Goal: Task Accomplishment & Management: Use online tool/utility

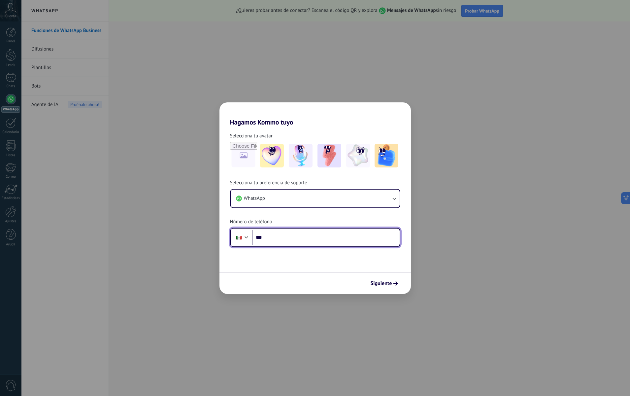
click at [303, 241] on input "***" at bounding box center [325, 237] width 147 height 15
type input "**********"
click at [397, 283] on use "submit" at bounding box center [395, 283] width 5 height 5
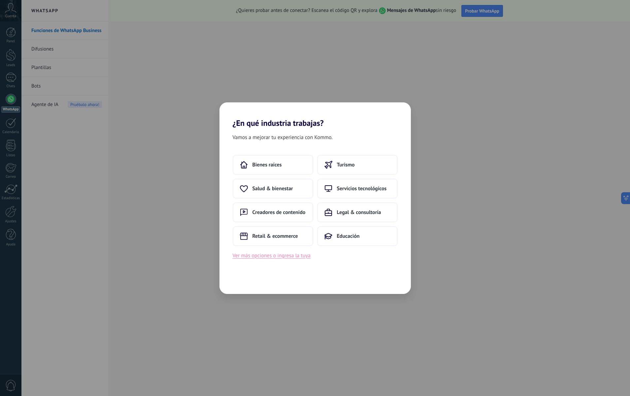
click at [289, 258] on button "Ver más opciones o ingresa la tuya" at bounding box center [272, 255] width 78 height 9
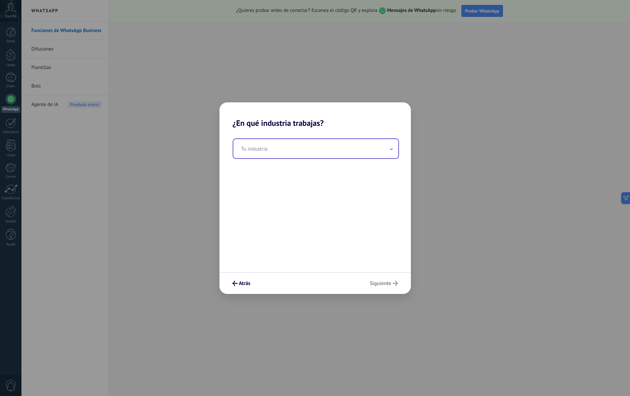
click at [279, 152] on input "text" at bounding box center [315, 148] width 165 height 19
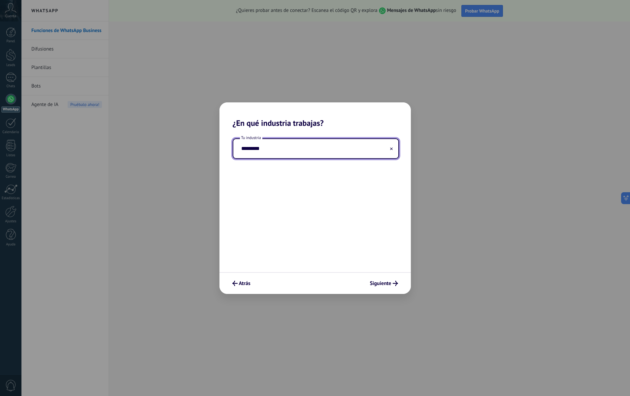
type input "*********"
click at [348, 239] on div "Tu industria *********" at bounding box center [314, 200] width 191 height 144
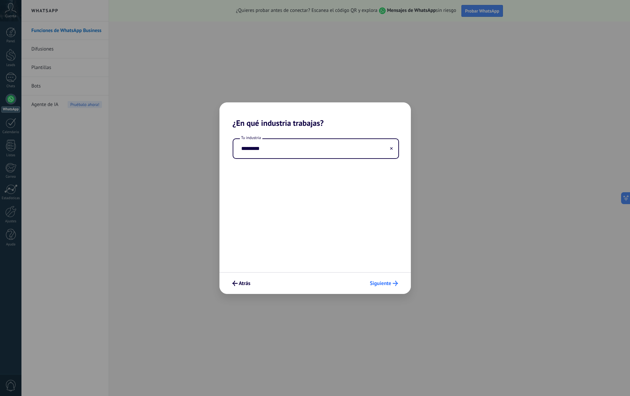
click at [387, 282] on span "Siguiente" at bounding box center [380, 283] width 21 height 5
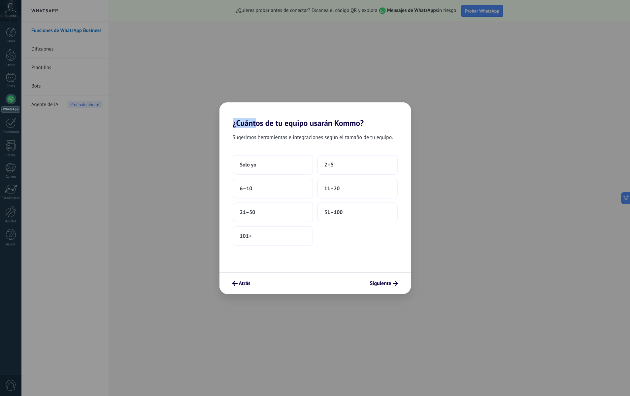
drag, startPoint x: 325, startPoint y: 124, endPoint x: 382, endPoint y: 116, distance: 57.5
click at [382, 116] on h2 "¿Cuántos de tu equipo usarán Kommo?" at bounding box center [314, 114] width 191 height 25
click at [345, 131] on div "Sugerimos herramientas e integraciones según el tamaño de tu equipo. Solo yo 2–…" at bounding box center [314, 200] width 191 height 144
drag, startPoint x: 235, startPoint y: 121, endPoint x: 347, endPoint y: 124, distance: 111.9
click at [347, 124] on h2 "¿Cuántos de tu equipo usarán Kommo?" at bounding box center [314, 114] width 191 height 25
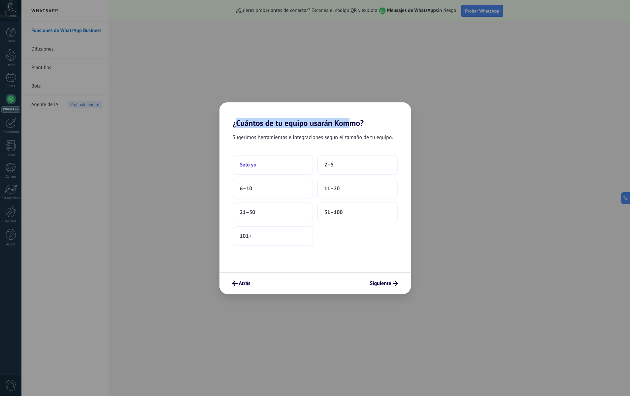
click at [237, 164] on button "Solo yo" at bounding box center [273, 165] width 81 height 20
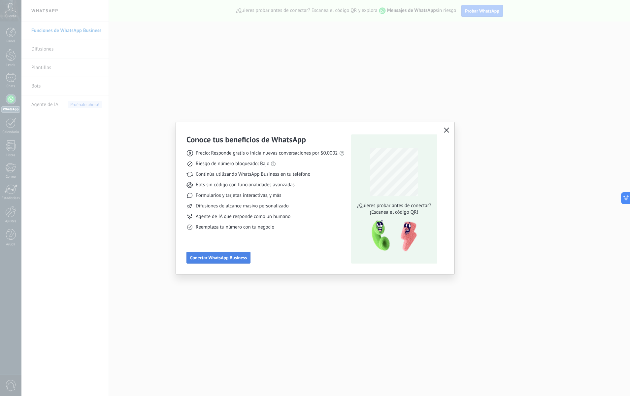
click at [231, 262] on button "Conectar WhatsApp Business" at bounding box center [218, 257] width 64 height 12
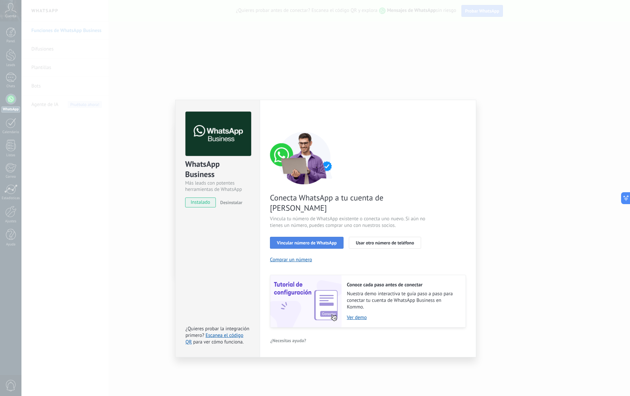
click at [328, 237] on button "Vincular número de WhatsApp" at bounding box center [307, 243] width 74 height 12
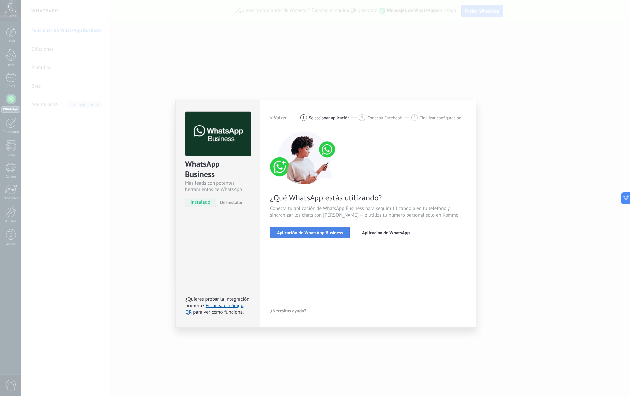
click at [328, 232] on span "Aplicación de WhatsApp Business" at bounding box center [310, 232] width 66 height 5
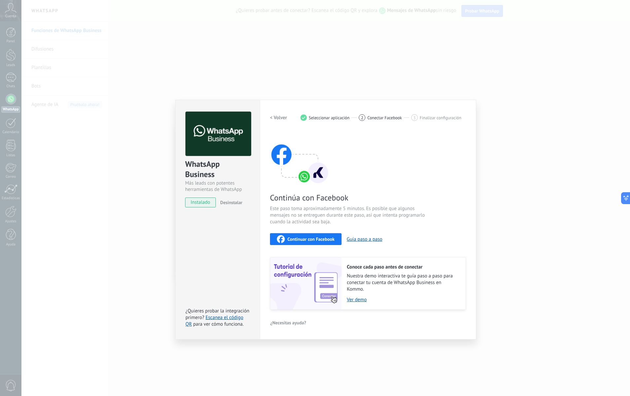
click at [301, 237] on span "Continuar con Facebook" at bounding box center [310, 239] width 47 height 5
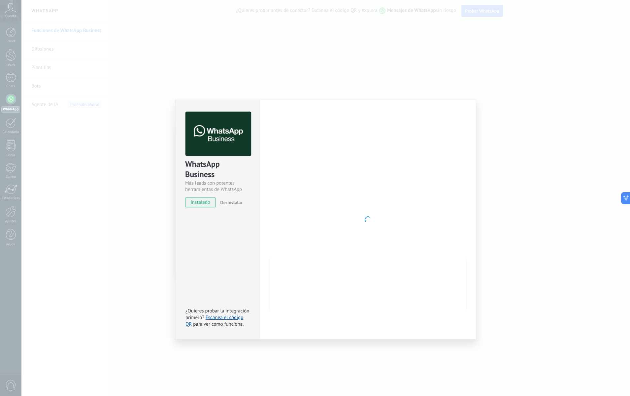
click at [291, 171] on div at bounding box center [368, 220] width 196 height 216
drag, startPoint x: 616, startPoint y: 38, endPoint x: 599, endPoint y: 46, distance: 18.9
click at [616, 38] on div "WhatsApp Business Más leads con potentes herramientas de WhatsApp instalado Des…" at bounding box center [325, 198] width 608 height 396
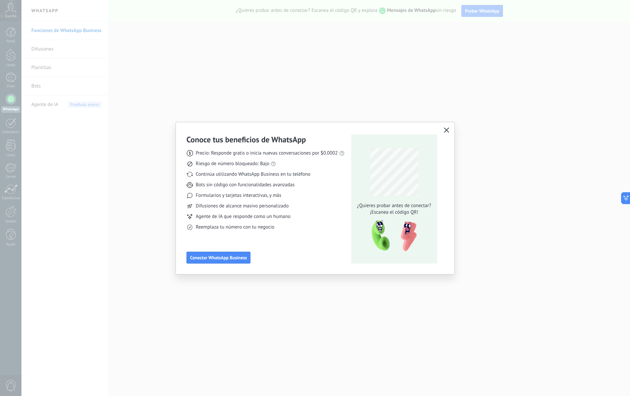
click at [447, 126] on div "Conoce tus beneficios de WhatsApp Precio: Responde gratis o inicia nuevas conve…" at bounding box center [315, 198] width 278 height 152
click at [446, 130] on icon "button" at bounding box center [446, 129] width 5 height 5
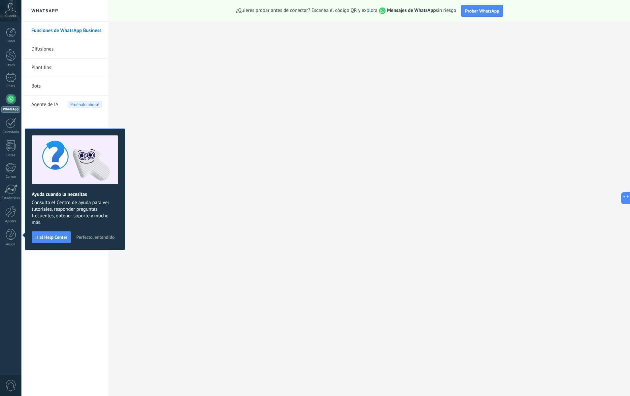
click at [11, 9] on icon at bounding box center [11, 8] width 12 height 10
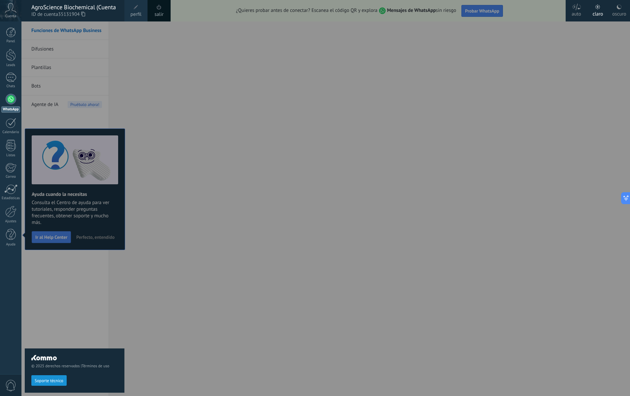
click at [189, 33] on div at bounding box center [336, 198] width 630 height 396
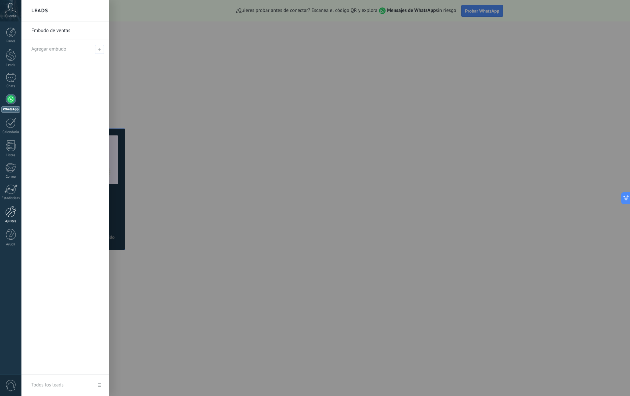
click at [13, 213] on div at bounding box center [10, 212] width 11 height 12
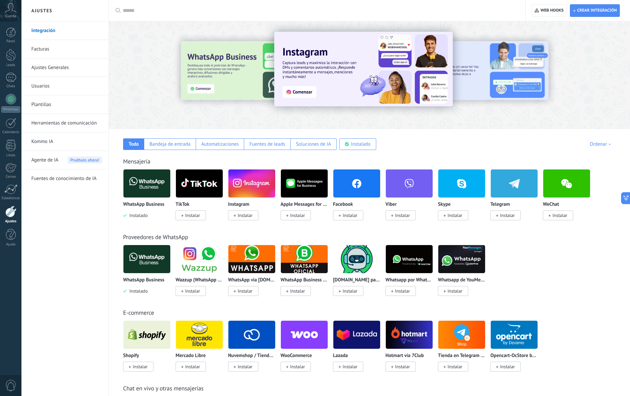
click at [138, 188] on img at bounding box center [146, 183] width 47 height 32
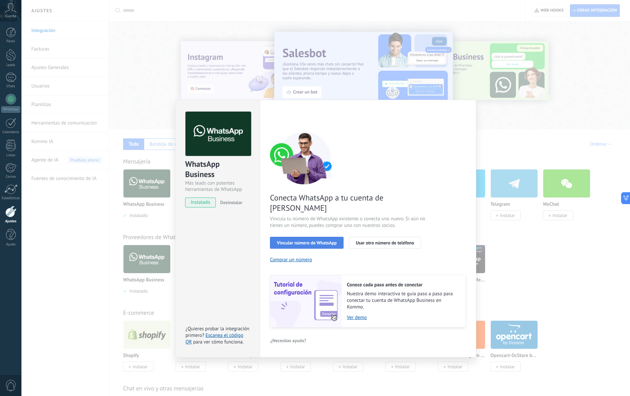
click at [317, 237] on button "Vincular número de WhatsApp" at bounding box center [307, 243] width 74 height 12
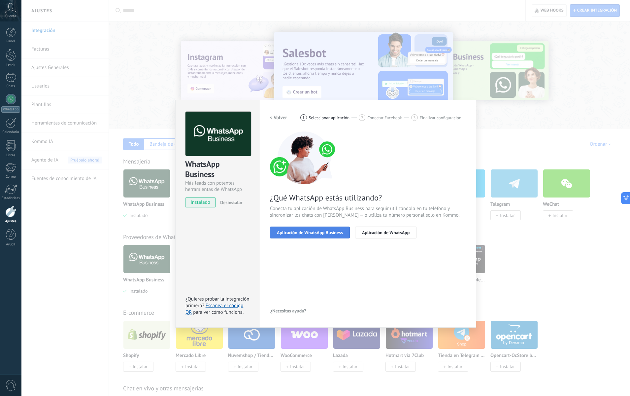
click at [324, 235] on button "Aplicación de WhatsApp Business" at bounding box center [310, 232] width 80 height 12
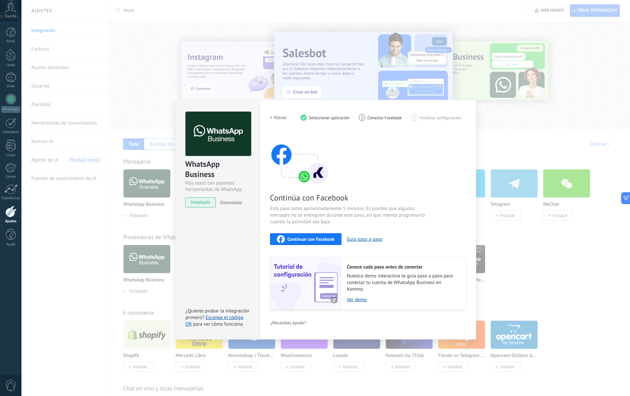
click at [296, 237] on span "Continuar con Facebook" at bounding box center [310, 239] width 47 height 5
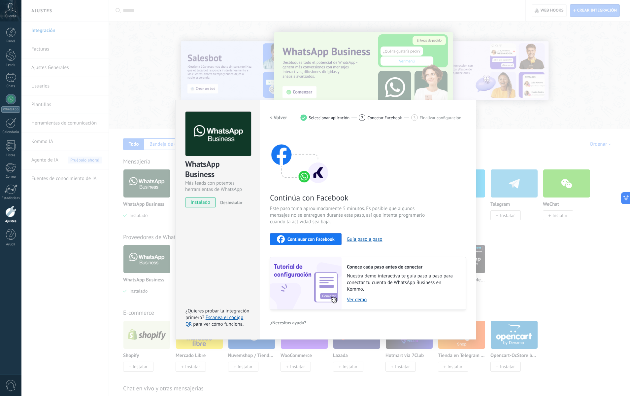
click at [304, 237] on span "Continuar con Facebook" at bounding box center [310, 239] width 47 height 5
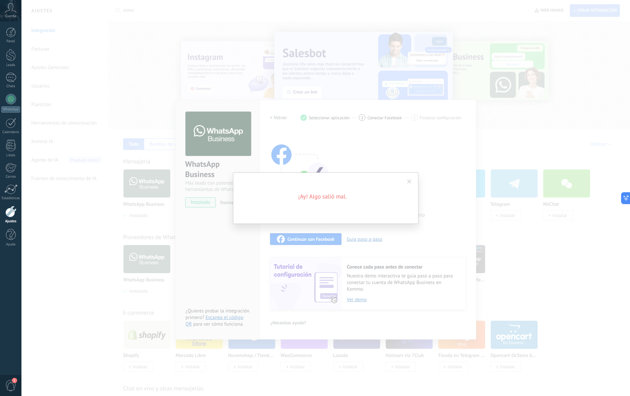
click at [407, 180] on span at bounding box center [409, 181] width 4 height 5
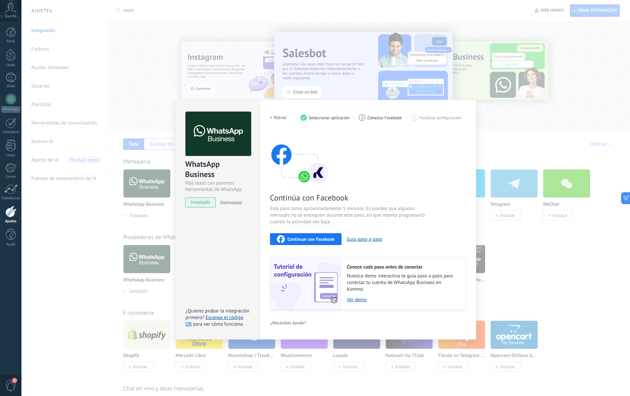
click at [516, 278] on div "WhatsApp Business Más leads con potentes herramientas de WhatsApp instalado Des…" at bounding box center [325, 198] width 608 height 396
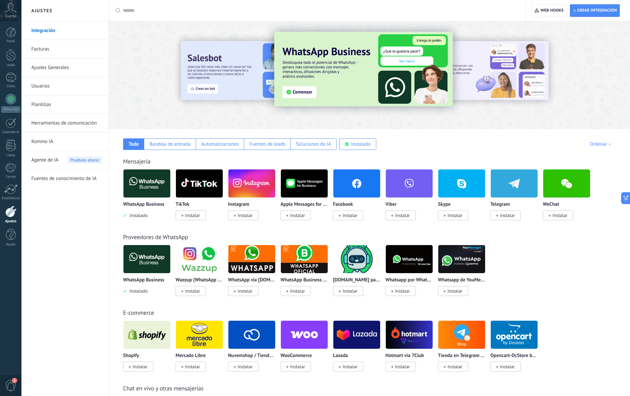
click at [144, 186] on img at bounding box center [146, 183] width 47 height 32
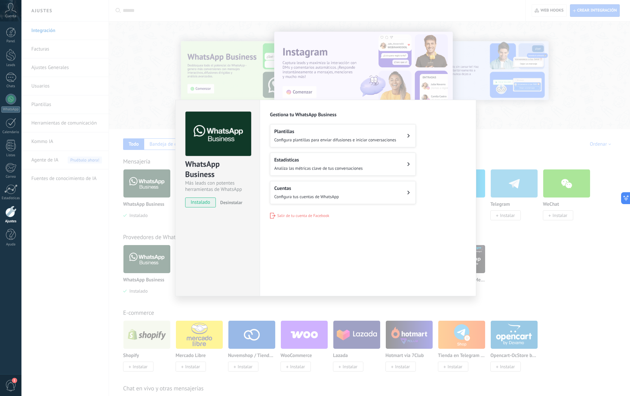
click at [547, 244] on div "WhatsApp Business Más leads con potentes herramientas de WhatsApp instalado Des…" at bounding box center [325, 198] width 608 height 396
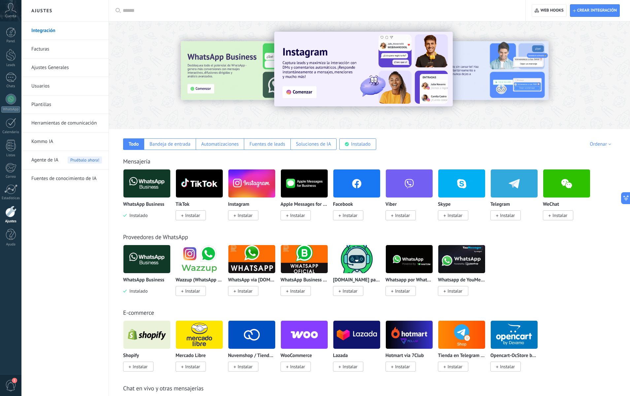
click at [351, 216] on span "Instalar" at bounding box center [349, 215] width 15 height 6
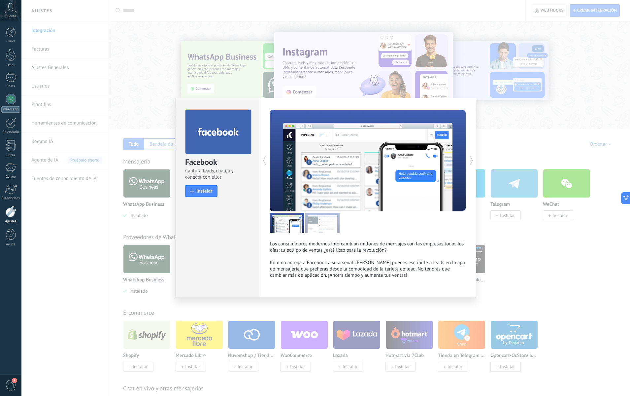
click at [535, 281] on div "Facebook Captura leads, chatea y conecta con ellos install Instalar Los consumi…" at bounding box center [325, 198] width 608 height 396
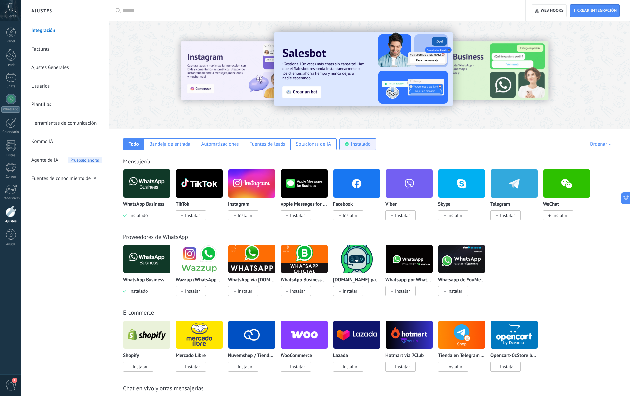
click at [353, 147] on div "Instalado" at bounding box center [360, 144] width 19 height 6
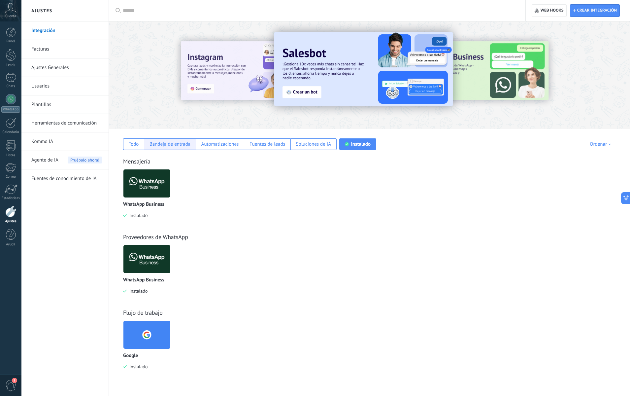
click at [168, 147] on div "Bandeja de entrada" at bounding box center [170, 144] width 52 height 12
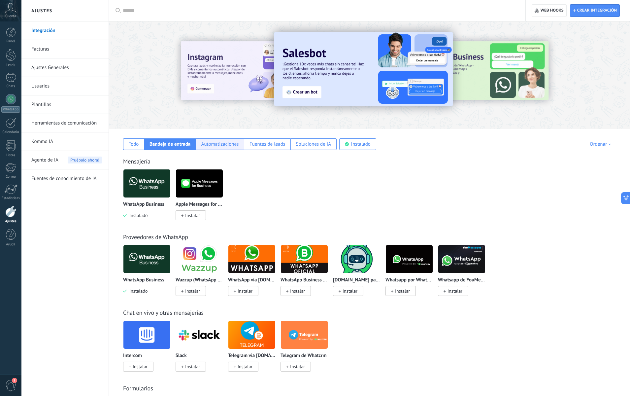
click at [211, 146] on div "Automatizaciones" at bounding box center [220, 144] width 38 height 6
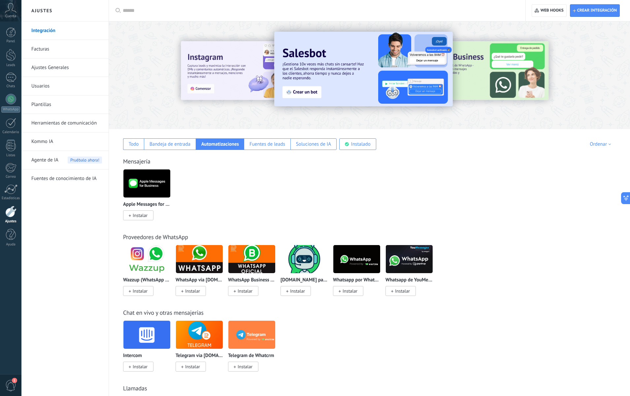
click at [122, 143] on div "Todo Bandeja de entrada Automatizaciones Fuentes de leads Soluciones de IA Inst…" at bounding box center [369, 139] width 508 height 21
click at [131, 144] on div "Todo" at bounding box center [134, 144] width 10 height 6
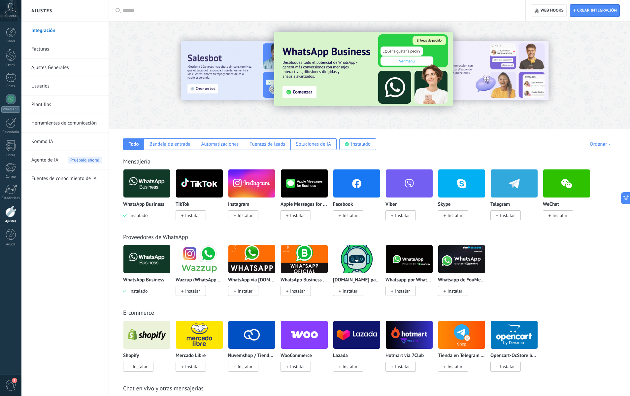
click at [349, 218] on span "Instalar" at bounding box center [349, 215] width 15 height 6
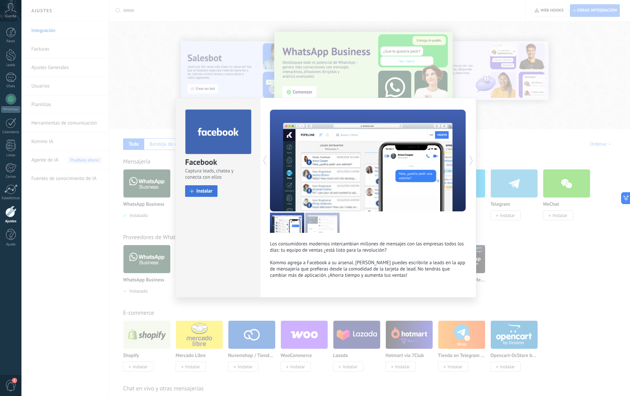
click at [198, 192] on span "Instalar" at bounding box center [204, 190] width 16 height 5
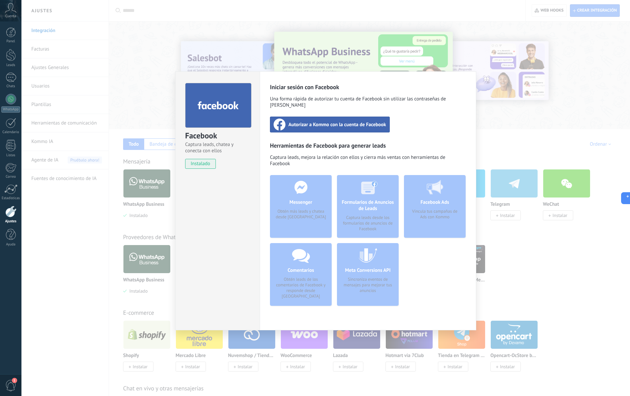
click at [338, 122] on div "Autorizar a Kommo con la cuenta de Facebook" at bounding box center [330, 124] width 120 height 16
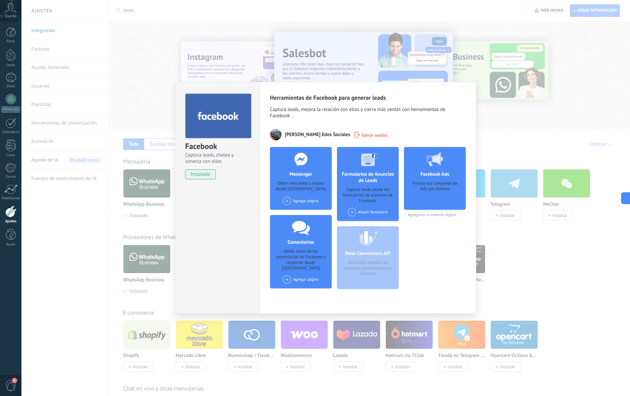
click at [515, 273] on div "Facebook Captura leads, chatea y conecta con ellos instalado Desinstalar Herram…" at bounding box center [325, 198] width 608 height 396
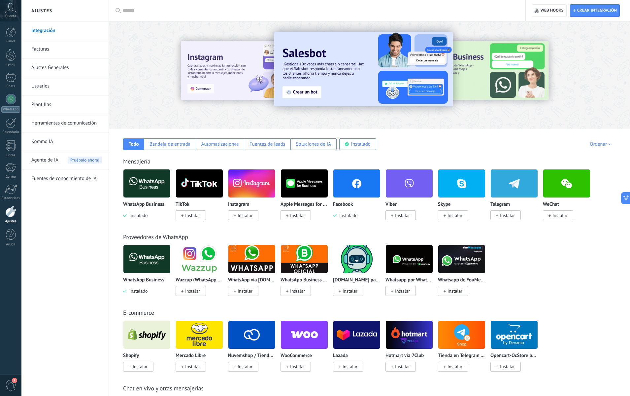
click at [240, 215] on span "Instalar" at bounding box center [245, 215] width 15 height 6
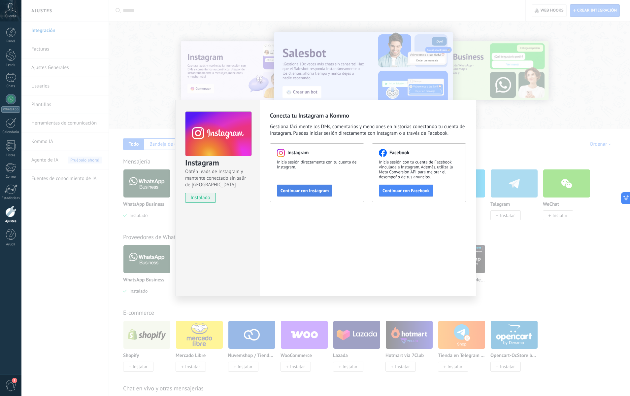
click at [306, 189] on span "Continuar con Instagram" at bounding box center [304, 190] width 48 height 5
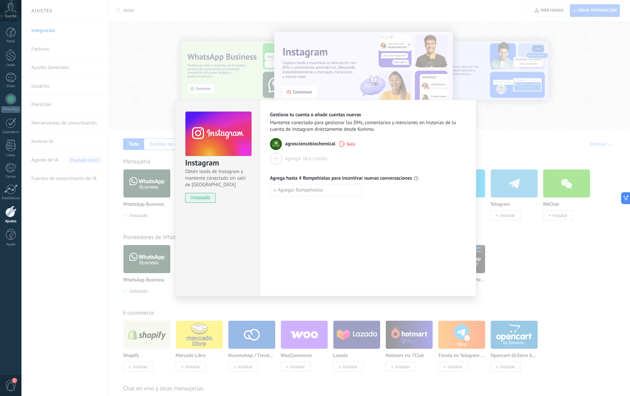
click at [529, 131] on div "Instagram Obtén leads de Instagram y mantente conectado sin salir de Kommo inst…" at bounding box center [325, 198] width 608 height 396
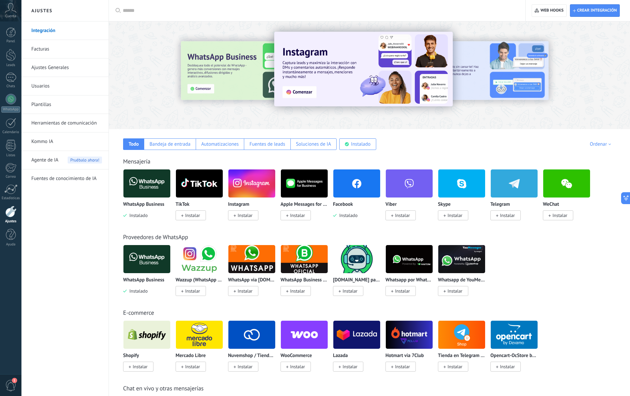
click at [249, 184] on img at bounding box center [251, 183] width 47 height 32
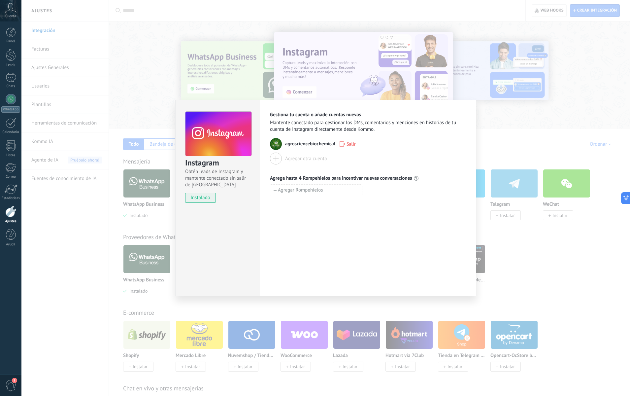
click at [547, 242] on div "Instagram Obtén leads de Instagram y mantente conectado sin salir de Kommo inst…" at bounding box center [325, 198] width 608 height 396
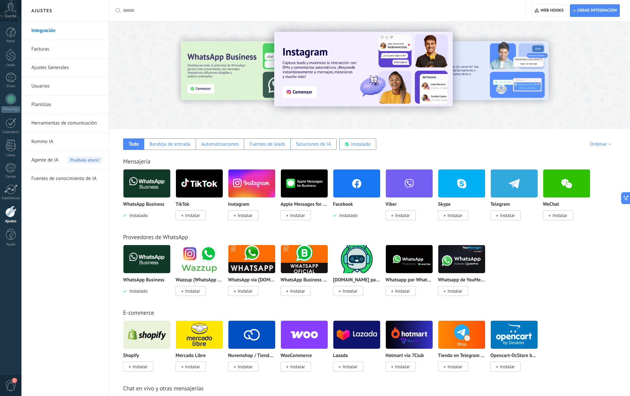
click at [201, 214] on span "Instalar" at bounding box center [191, 215] width 30 height 10
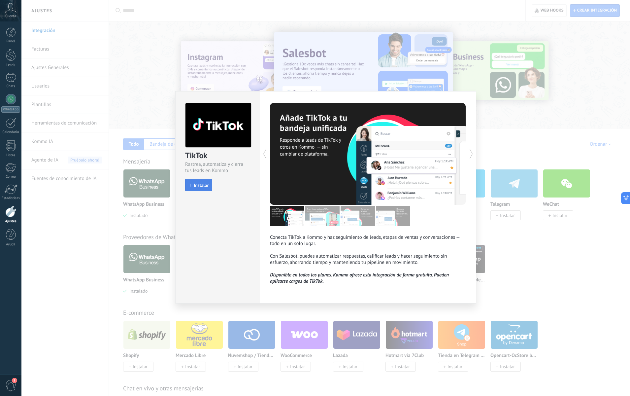
click at [194, 187] on span "Instalar" at bounding box center [201, 185] width 15 height 5
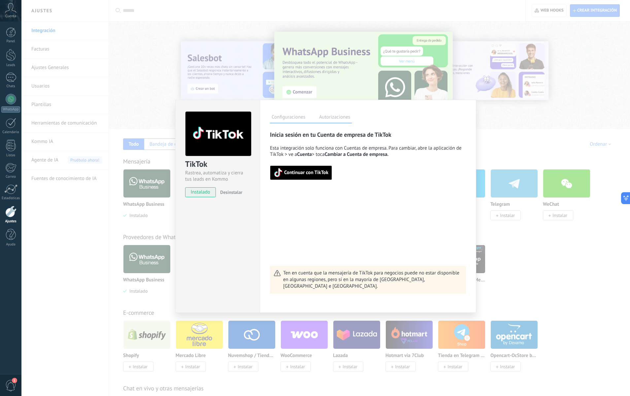
click at [322, 178] on button "Continuar con TikTok" at bounding box center [301, 172] width 62 height 15
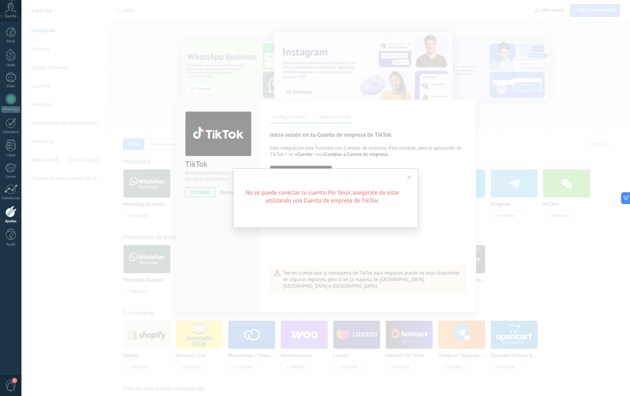
click at [380, 192] on h2 "No se puede conectar tu cuenta. Por favor, asegúrate de estar utilizando una Cu…" at bounding box center [322, 196] width 158 height 16
click at [408, 176] on span at bounding box center [409, 177] width 4 height 5
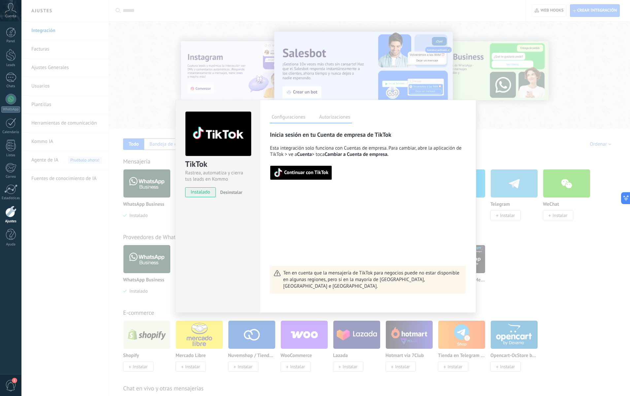
click at [303, 175] on span "Continuar con TikTok" at bounding box center [306, 172] width 44 height 5
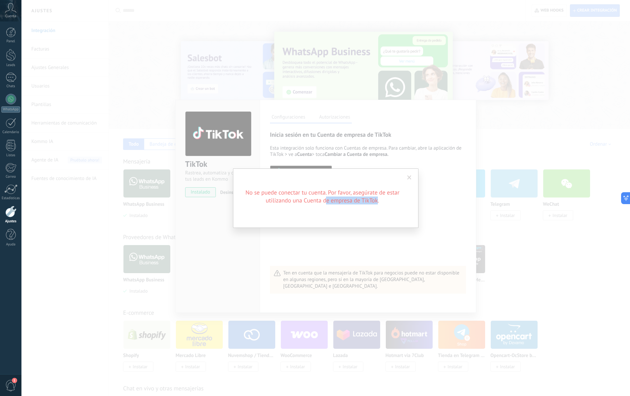
drag, startPoint x: 344, startPoint y: 199, endPoint x: 383, endPoint y: 200, distance: 38.6
click at [378, 199] on h2 "No se puede conectar tu cuenta. Por favor, asegúrate de estar utilizando una Cu…" at bounding box center [322, 196] width 158 height 16
click at [409, 178] on span at bounding box center [409, 177] width 4 height 5
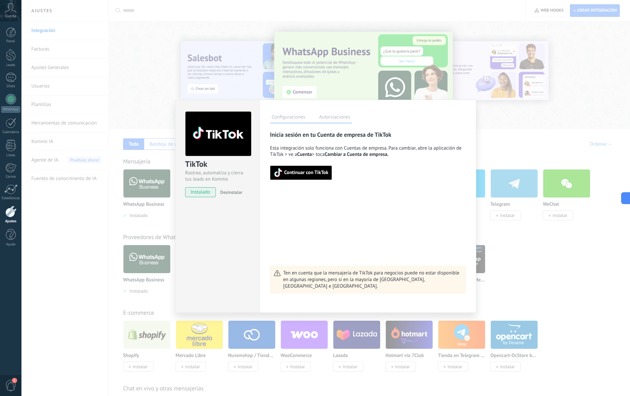
click at [293, 175] on span "Continuar con TikTok" at bounding box center [306, 172] width 44 height 5
drag, startPoint x: 383, startPoint y: 276, endPoint x: 417, endPoint y: 276, distance: 34.0
click at [417, 276] on div "Ten en cuenta que la mensajería de TikTok para negocios puede no estar disponib…" at bounding box center [368, 280] width 196 height 28
drag, startPoint x: 423, startPoint y: 279, endPoint x: 453, endPoint y: 278, distance: 30.1
click at [453, 278] on span "Ten en cuenta que la mensajería de TikTok para negocios puede no estar disponib…" at bounding box center [372, 280] width 179 height 20
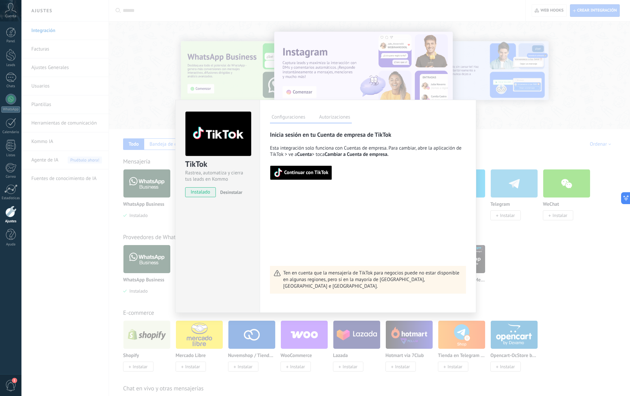
click at [366, 224] on div "Inicia sesión en tu Cuenta de empresa de TikTok Esta integración solo funciona …" at bounding box center [368, 212] width 196 height 163
click at [311, 166] on button "Continuar con TikTok" at bounding box center [301, 172] width 62 height 15
drag, startPoint x: 316, startPoint y: 117, endPoint x: 380, endPoint y: 134, distance: 66.7
click at [325, 121] on div "Configuraciones Autorizaciones" at bounding box center [311, 118] width 82 height 12
drag, startPoint x: 381, startPoint y: 153, endPoint x: 394, endPoint y: 155, distance: 13.1
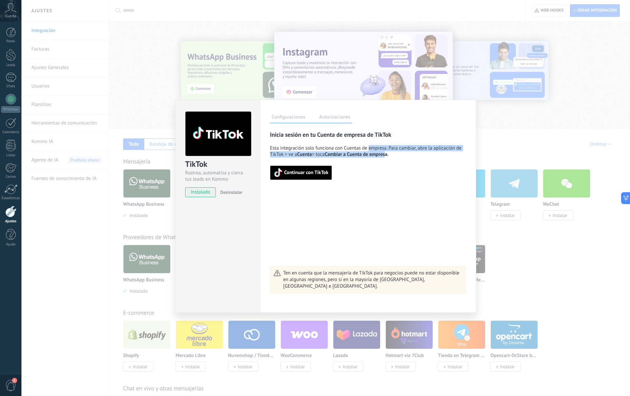
click at [394, 155] on div "Inicia sesión en tu Cuenta de empresa de TikTok Esta integración solo funciona …" at bounding box center [368, 155] width 196 height 49
click at [488, 144] on div "TikTok Rastrea, automatiza y cierra tus leads en Kommo instalado Desinstalar Co…" at bounding box center [325, 198] width 608 height 396
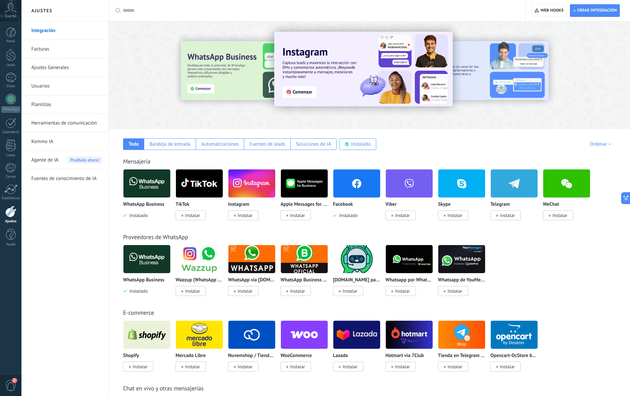
click at [498, 138] on div "Todo Bandeja de entrada Automatizaciones Fuentes de leads Soluciones de IA Inst…" at bounding box center [369, 139] width 508 height 21
click at [203, 195] on img at bounding box center [199, 183] width 47 height 32
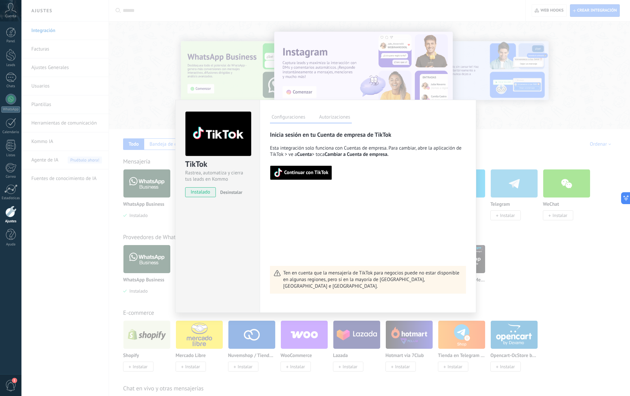
click at [288, 175] on span "Continuar con TikTok" at bounding box center [306, 172] width 44 height 5
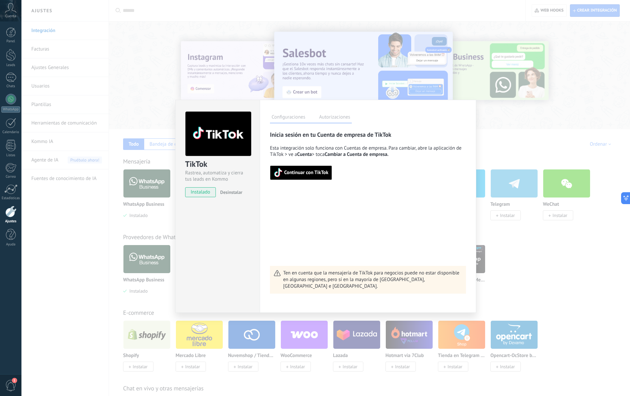
click at [505, 114] on div "TikTok Rastrea, automatiza y cierra tus leads en Kommo instalado Desinstalar Co…" at bounding box center [325, 198] width 608 height 396
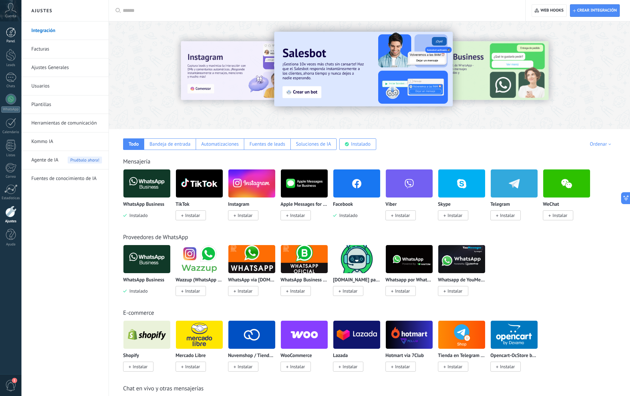
click at [17, 39] on div "Panel" at bounding box center [10, 41] width 19 height 4
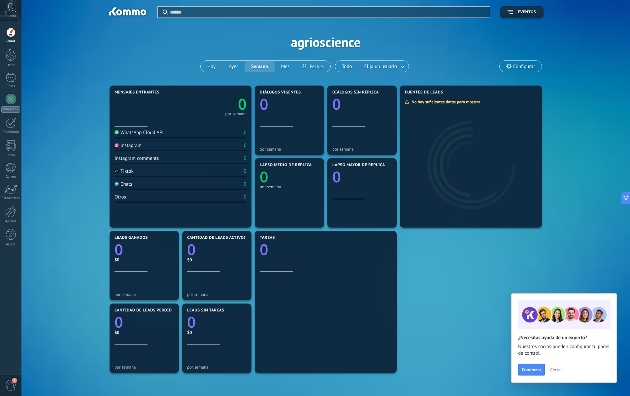
click at [228, 136] on div "WhatsApp Cloud API 0" at bounding box center [180, 133] width 132 height 9
click at [127, 163] on div "Instagram comments 0" at bounding box center [180, 159] width 132 height 9
click at [15, 73] on div at bounding box center [11, 78] width 11 height 10
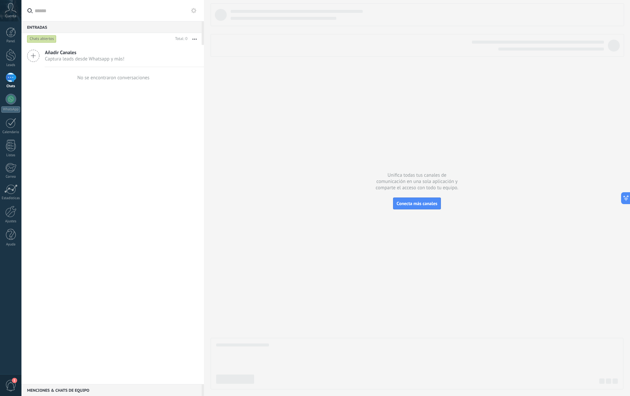
click at [71, 57] on span "Captura leads desde Whatsapp y más!" at bounding box center [85, 59] width 80 height 6
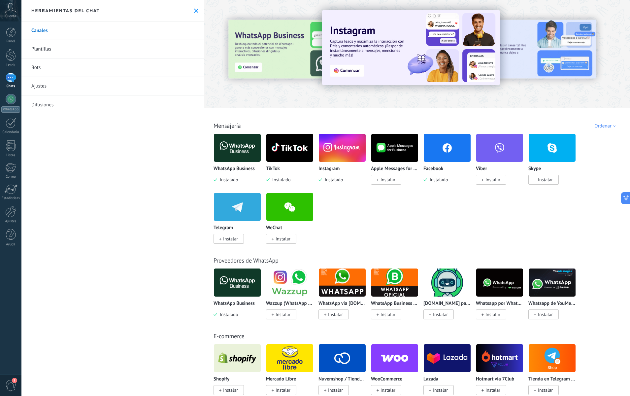
click at [194, 11] on icon at bounding box center [196, 11] width 4 height 4
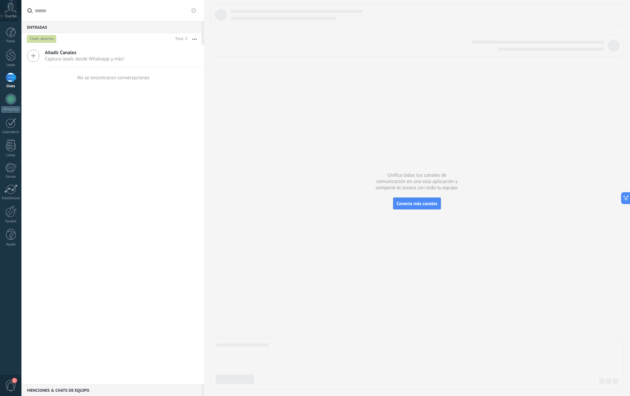
click at [29, 56] on icon at bounding box center [33, 55] width 13 height 13
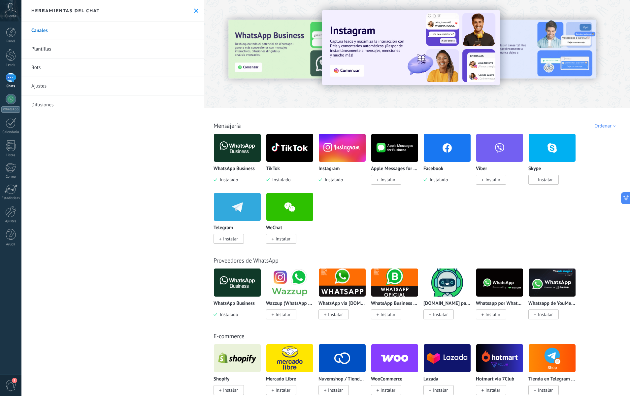
click at [194, 11] on use at bounding box center [196, 11] width 4 height 4
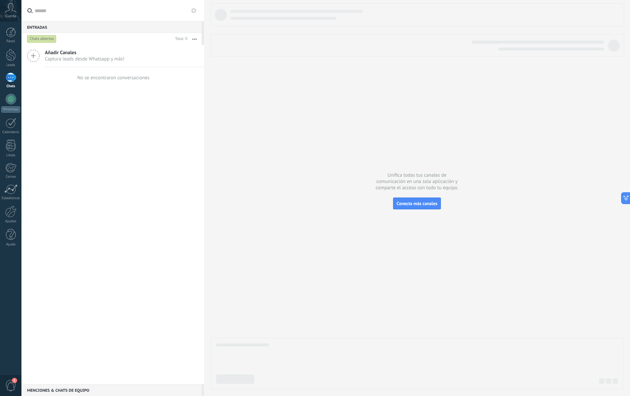
click at [52, 80] on div "No se encontraron conversaciones" at bounding box center [112, 77] width 182 height 21
click at [11, 61] on link "Leads" at bounding box center [10, 58] width 21 height 18
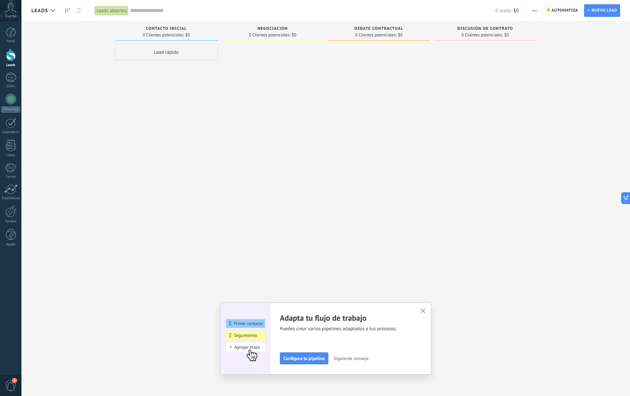
click at [275, 30] on span "Negociación" at bounding box center [272, 28] width 30 height 5
click at [372, 29] on span "Debate contractual" at bounding box center [378, 28] width 49 height 5
drag, startPoint x: 480, startPoint y: 28, endPoint x: 554, endPoint y: 25, distance: 74.0
click at [554, 25] on div "Leads Entrantes Solicitudes: [PHONE_NUMBER] Contacto inicial 0 Clientes potenci…" at bounding box center [330, 187] width 599 height 332
click at [551, 32] on div "Leads Entrantes Solicitudes: [PHONE_NUMBER] Contacto inicial 0 Clientes potenci…" at bounding box center [330, 187] width 599 height 332
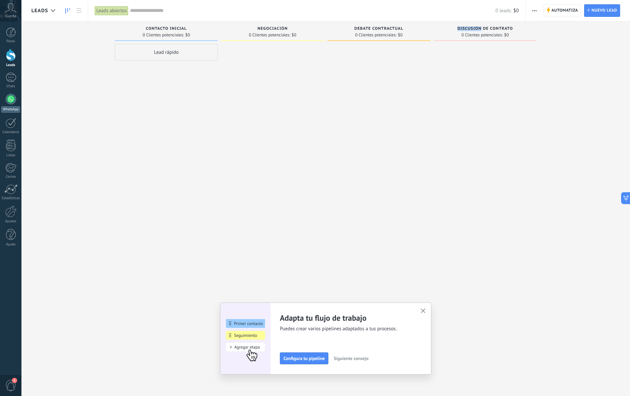
click at [8, 98] on div at bounding box center [11, 99] width 11 height 11
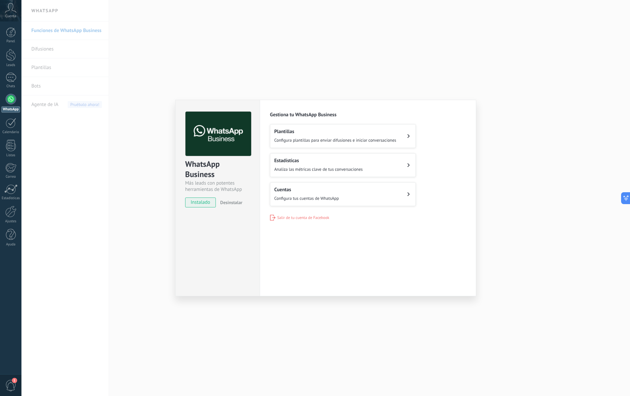
click at [305, 137] on span "Configura plantillas para enviar difusiones e iniciar conversaciones" at bounding box center [335, 140] width 122 height 7
click at [402, 136] on button "Plantillas Configura plantillas para enviar difusiones e iniciar conversaciones" at bounding box center [343, 136] width 146 height 24
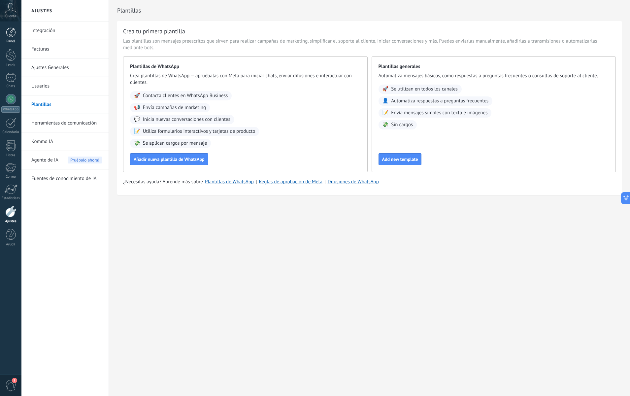
click at [7, 35] on div at bounding box center [11, 32] width 10 height 10
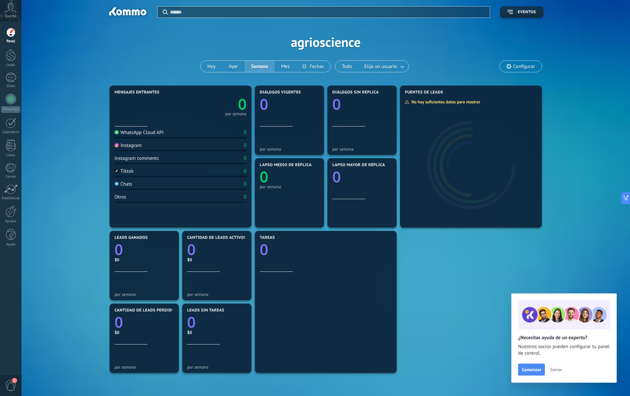
click at [512, 19] on div "Aplicar Eventos agrioscience [DATE] [DATE] Semana Mes Todo Elija un usuario Con…" at bounding box center [325, 42] width 589 height 84
click at [514, 14] on button "Eventos" at bounding box center [522, 12] width 44 height 12
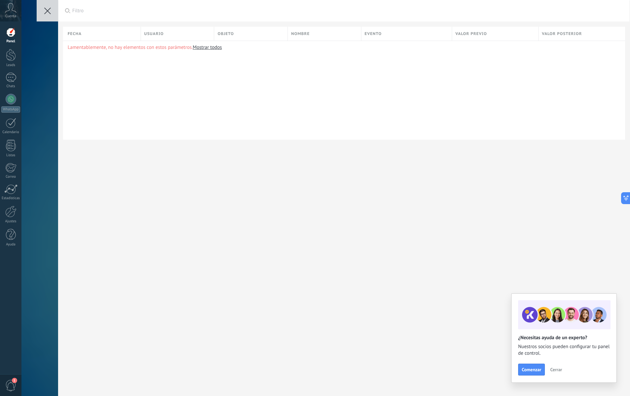
click at [40, 8] on button at bounding box center [47, 10] width 21 height 21
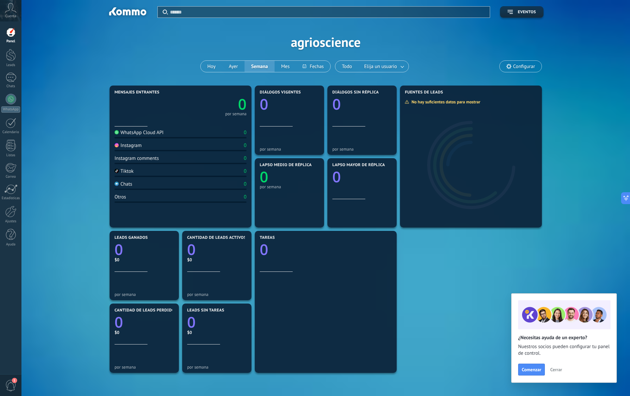
drag, startPoint x: 189, startPoint y: 13, endPoint x: 188, endPoint y: -10, distance: 22.8
click at [188, 0] on html ".abccls-1,.abccls-2{fill-rule:evenodd}.abccls-2{fill:#fff} .abfcls-1{fill:none}…" at bounding box center [315, 198] width 630 height 396
click at [9, 70] on div "Panel Leads Chats WhatsApp Clientes" at bounding box center [10, 140] width 21 height 226
click at [9, 84] on div "Chats" at bounding box center [10, 86] width 19 height 4
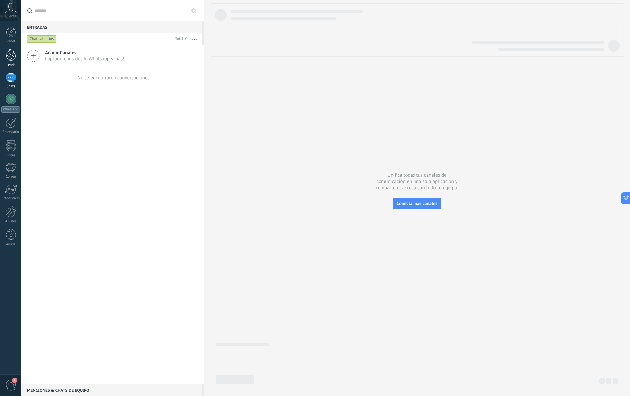
click at [8, 61] on div at bounding box center [11, 55] width 10 height 12
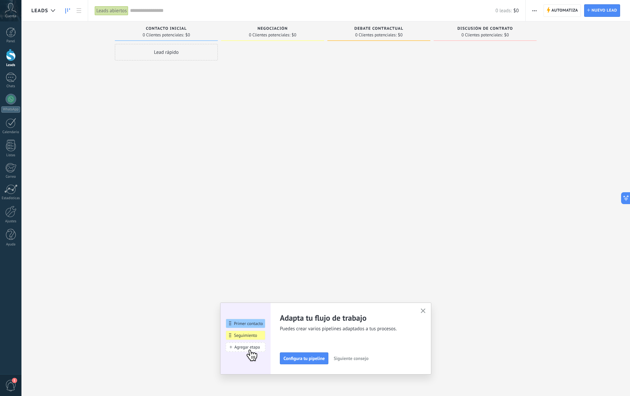
click at [424, 311] on icon "button" at bounding box center [423, 310] width 5 height 5
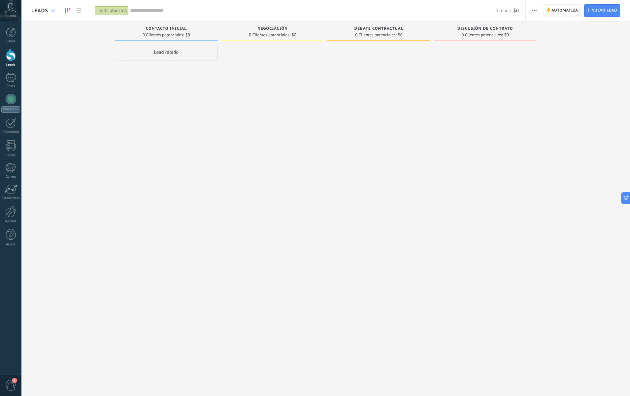
click at [55, 13] on div at bounding box center [53, 10] width 11 height 13
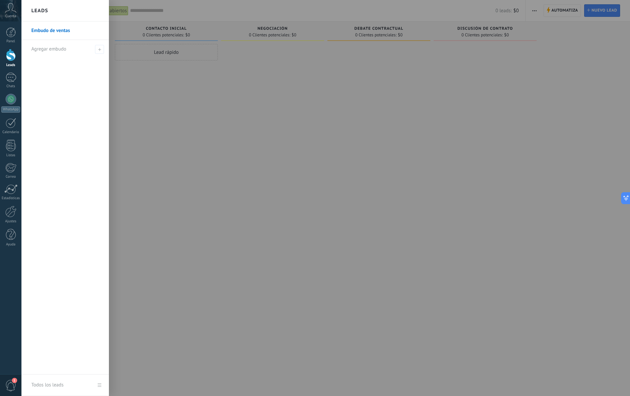
click at [259, 171] on div at bounding box center [336, 198] width 630 height 396
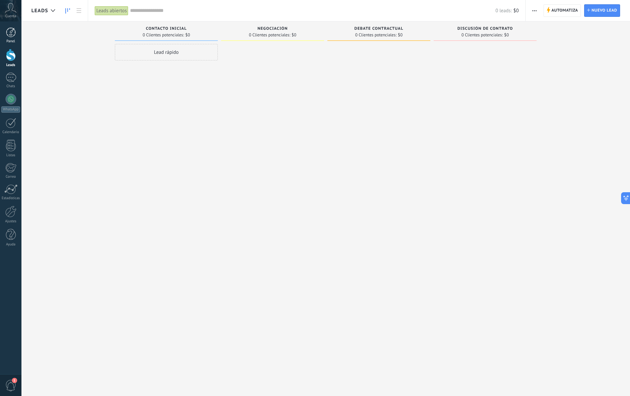
click at [13, 35] on div at bounding box center [11, 32] width 10 height 10
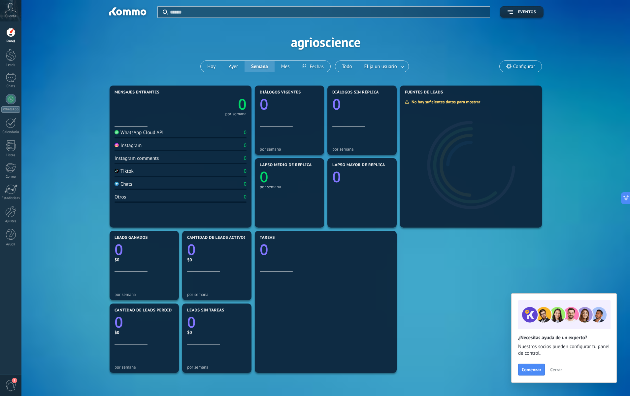
click at [159, 150] on div "Instagram 0" at bounding box center [180, 146] width 132 height 9
click at [304, 170] on icon "0" at bounding box center [289, 174] width 59 height 15
click at [293, 109] on icon "0" at bounding box center [289, 102] width 59 height 15
drag, startPoint x: 347, startPoint y: 120, endPoint x: 336, endPoint y: 209, distance: 90.1
click at [347, 122] on div "Diálogos sin réplica 0" at bounding box center [361, 108] width 59 height 36
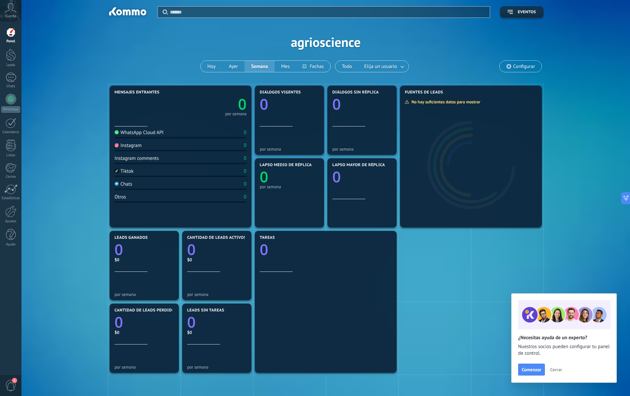
click at [386, 195] on div "Lapso mayor de réplica 0" at bounding box center [361, 181] width 59 height 36
click at [498, 149] on div at bounding box center [471, 161] width 142 height 132
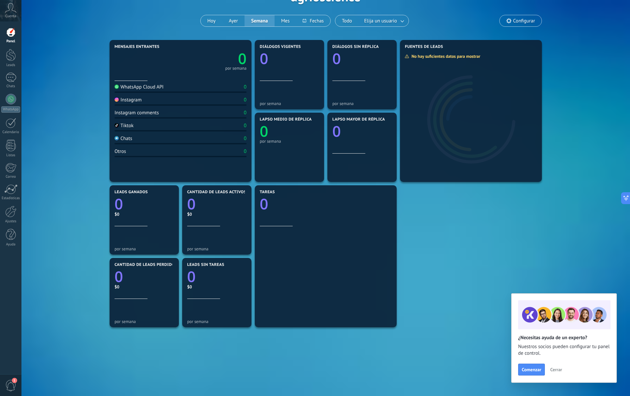
scroll to position [46, 0]
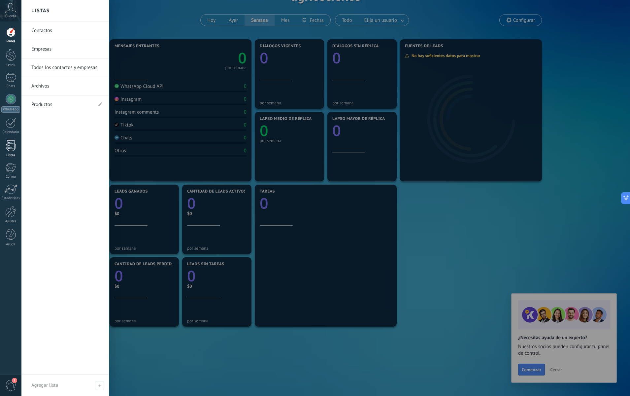
click at [13, 143] on div at bounding box center [11, 146] width 10 height 12
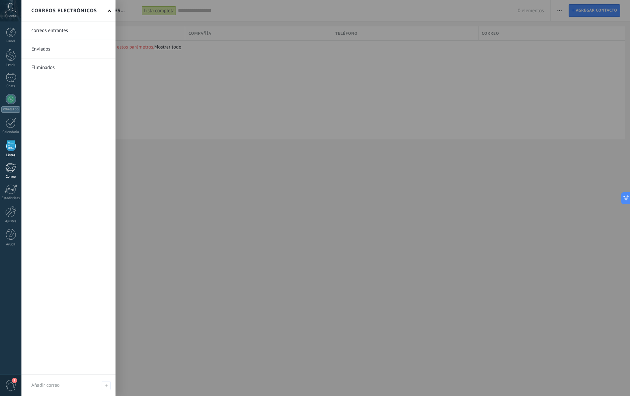
click at [9, 168] on div at bounding box center [10, 168] width 11 height 10
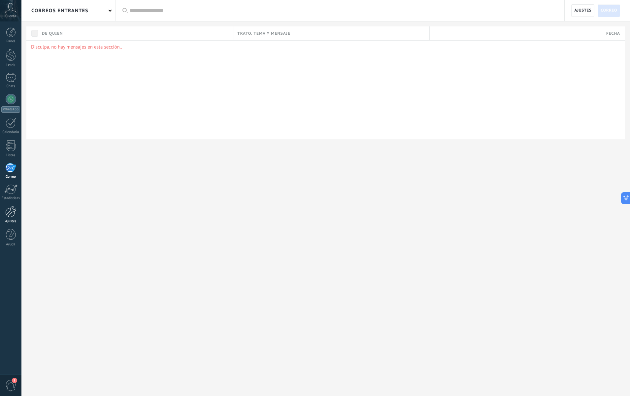
click at [13, 215] on div at bounding box center [10, 212] width 11 height 12
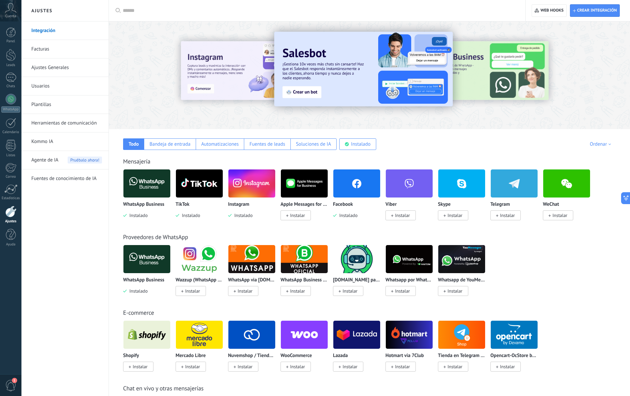
click at [178, 68] on div at bounding box center [208, 74] width 145 height 59
click at [180, 62] on div at bounding box center [208, 74] width 145 height 59
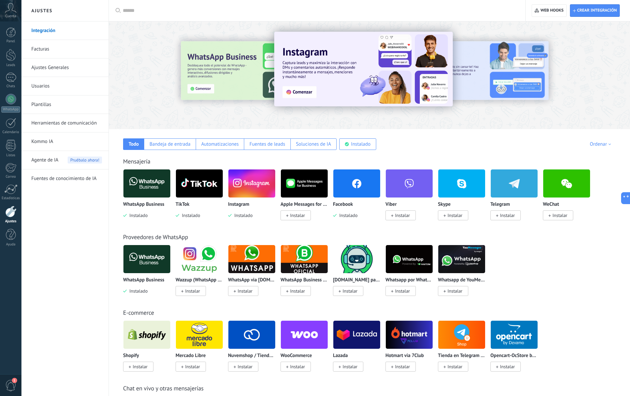
click at [127, 8] on input "text" at bounding box center [319, 10] width 393 height 7
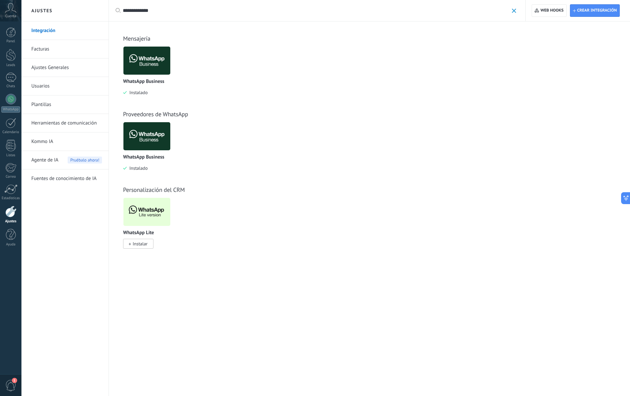
type input "**********"
click at [144, 245] on span "Instalar" at bounding box center [140, 244] width 15 height 6
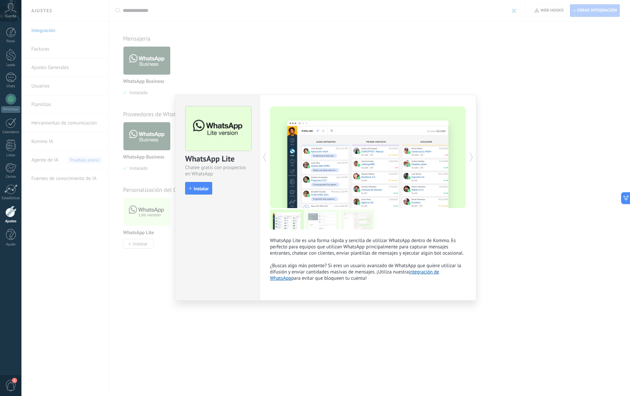
click at [203, 181] on div "WhatsApp Lite Chatee gratis con prospectos en WhatsApp install Instalar" at bounding box center [218, 147] width 84 height 105
click at [205, 189] on span "Instalar" at bounding box center [201, 188] width 15 height 5
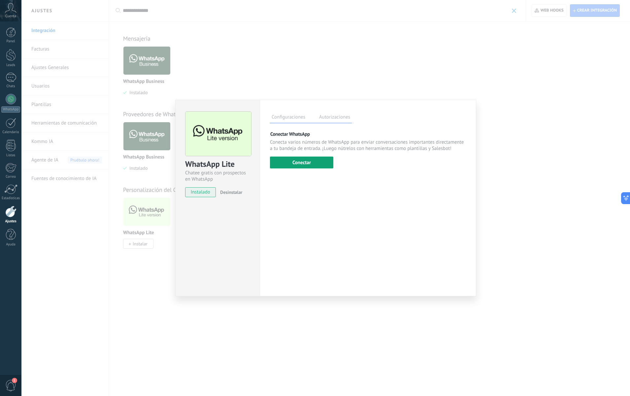
click at [305, 166] on button "Conectar" at bounding box center [301, 162] width 63 height 12
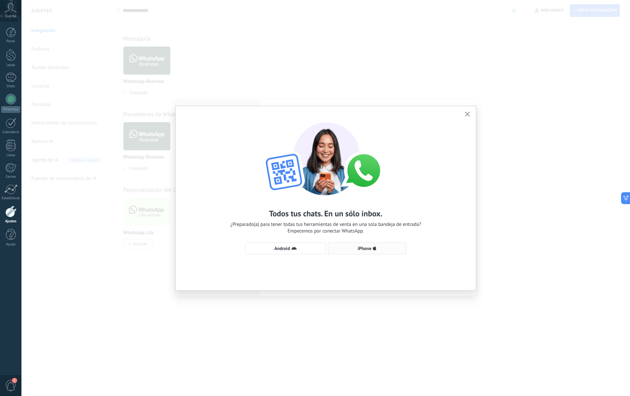
click at [362, 251] on button "iPhone" at bounding box center [367, 248] width 78 height 12
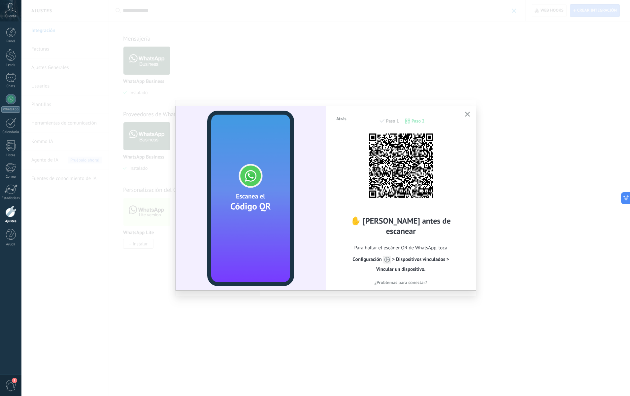
click at [398, 279] on button "¿Problemas para conectar?" at bounding box center [401, 282] width 130 height 10
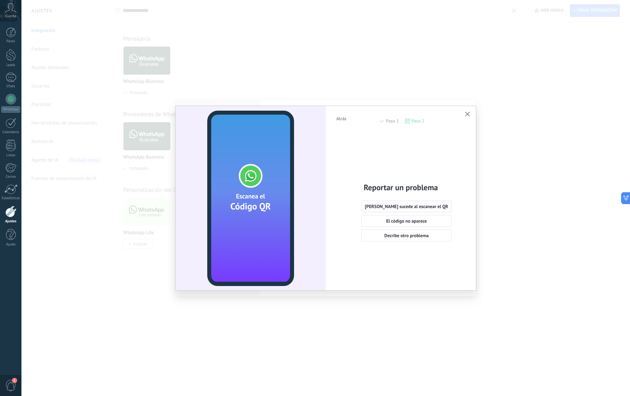
click at [398, 208] on span "[PERSON_NAME] sucede al escanear el QR" at bounding box center [406, 206] width 83 height 5
click at [401, 241] on button "Si, el código aún no escanea" at bounding box center [400, 238] width 79 height 12
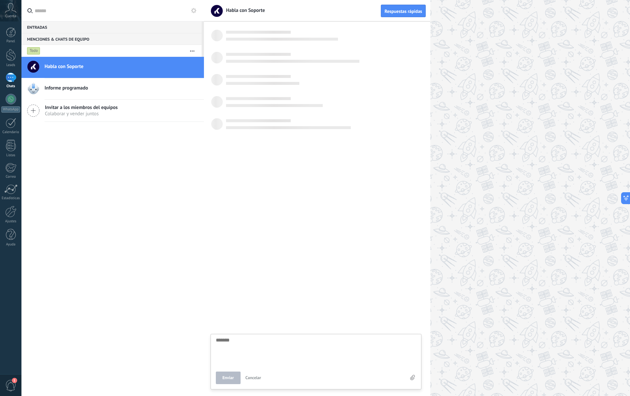
scroll to position [6, 0]
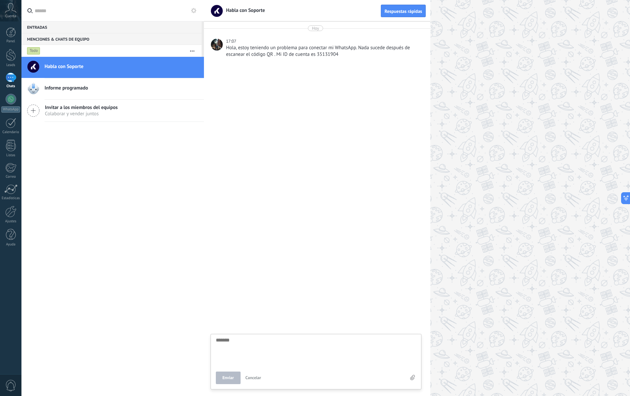
drag, startPoint x: 33, startPoint y: 200, endPoint x: 24, endPoint y: 210, distance: 13.1
click at [33, 200] on div "Habla con Soporte Informe programado Invitar a los miembros del equipos [PERSON…" at bounding box center [112, 226] width 182 height 339
click at [0, 215] on link "Ajustes" at bounding box center [10, 215] width 21 height 18
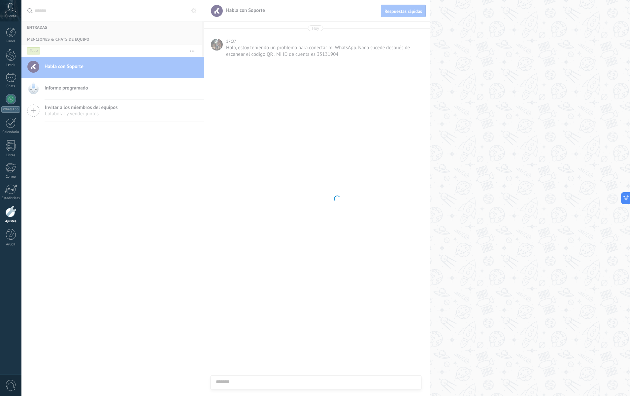
click at [5, 213] on div at bounding box center [10, 212] width 11 height 12
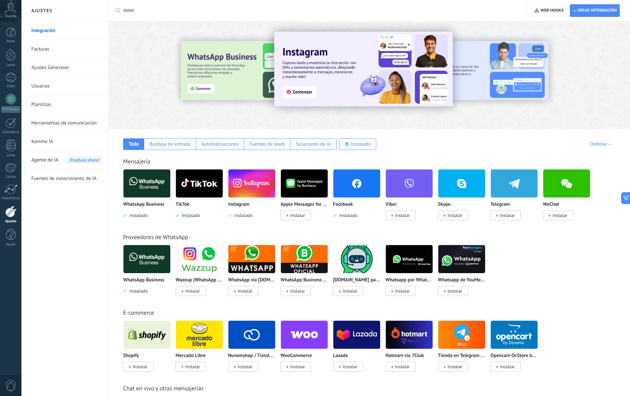
click at [158, 12] on input "text" at bounding box center [319, 10] width 393 height 7
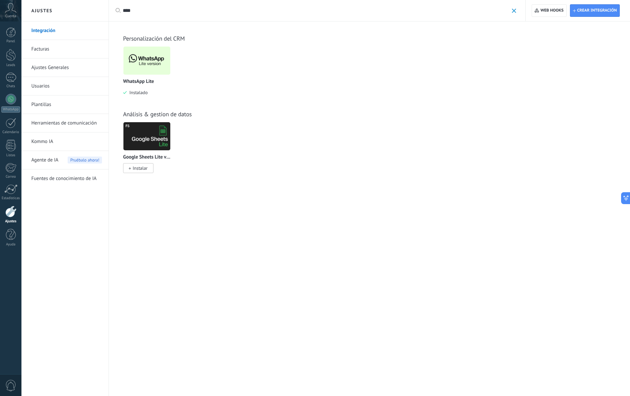
type input "****"
click at [148, 68] on img at bounding box center [146, 61] width 47 height 32
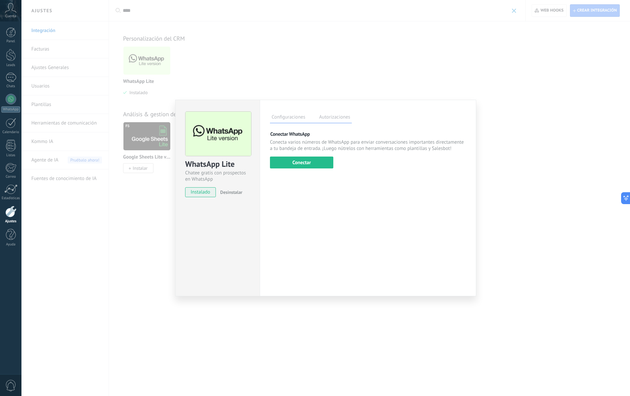
click at [208, 194] on span "instalado" at bounding box center [200, 192] width 30 height 10
click at [328, 163] on button "Conectar" at bounding box center [301, 162] width 63 height 12
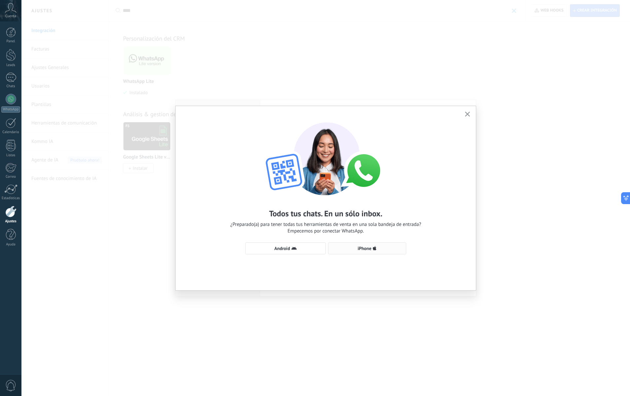
click at [365, 250] on span "iPhone" at bounding box center [365, 248] width 14 height 5
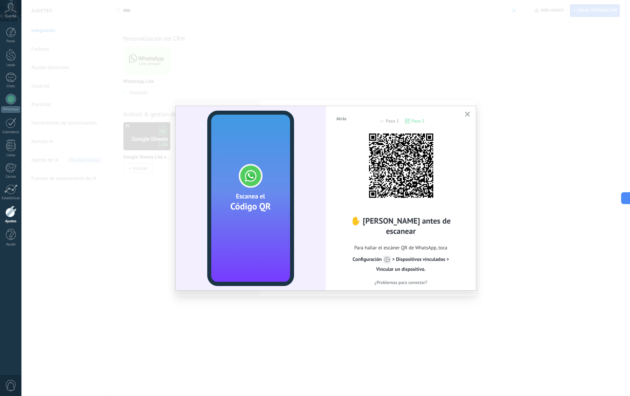
click at [468, 112] on icon "button" at bounding box center [467, 114] width 5 height 5
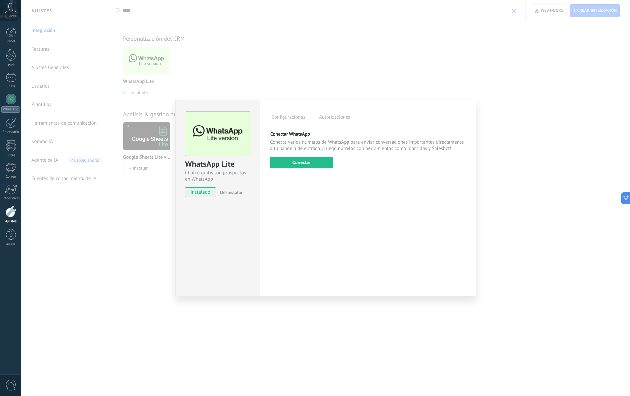
drag, startPoint x: 338, startPoint y: 90, endPoint x: 323, endPoint y: 90, distance: 14.2
click at [338, 90] on div "WhatsApp Lite Chatee gratis con prospectos en WhatsApp instalado Desinstalar Co…" at bounding box center [325, 198] width 608 height 396
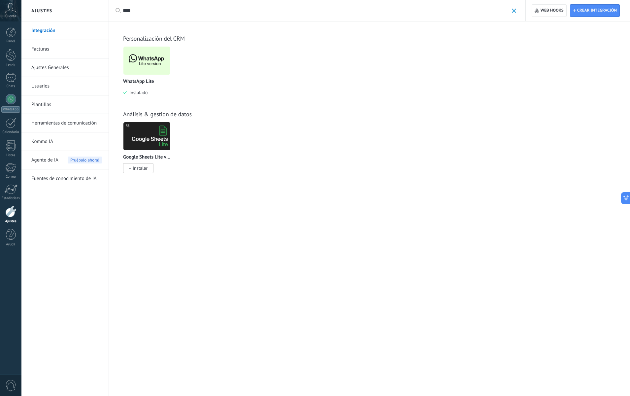
click at [146, 69] on img at bounding box center [146, 61] width 47 height 32
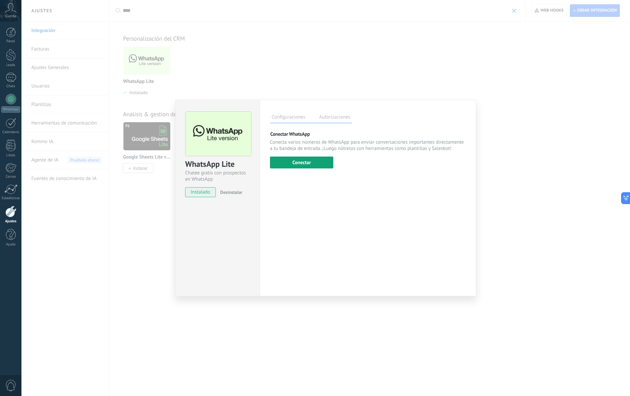
click at [307, 164] on button "Conectar" at bounding box center [301, 162] width 63 height 12
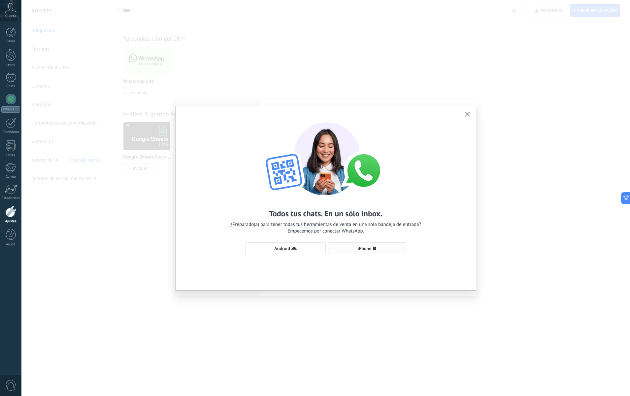
click at [353, 251] on button "iPhone" at bounding box center [367, 248] width 78 height 12
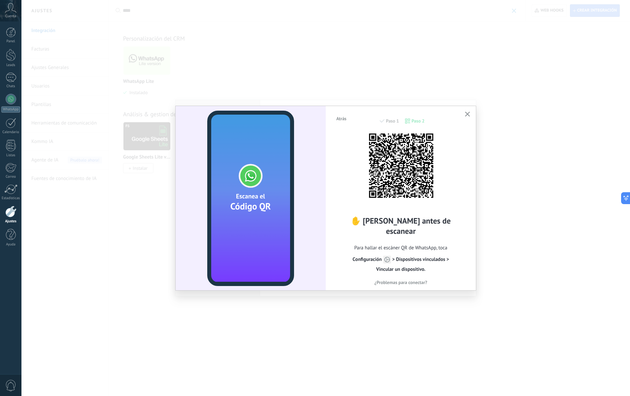
click at [466, 114] on icon "button" at bounding box center [467, 114] width 5 height 5
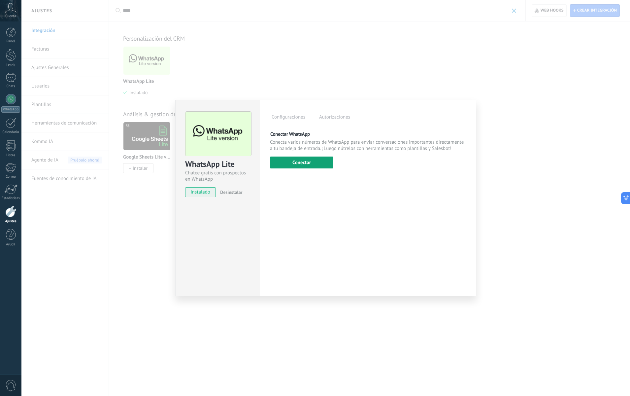
click at [310, 159] on button "Conectar" at bounding box center [301, 162] width 63 height 12
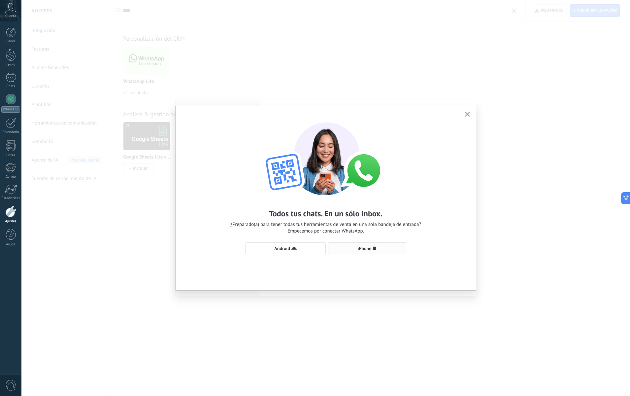
click at [368, 252] on button "iPhone" at bounding box center [367, 248] width 78 height 12
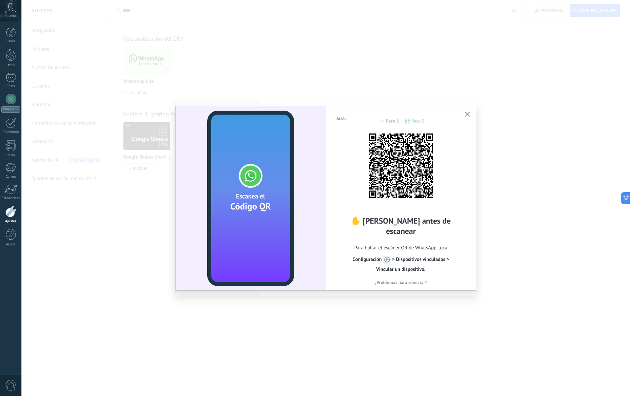
click at [411, 118] on div "Atrás Paso 1 Paso 2" at bounding box center [401, 124] width 130 height 17
click at [407, 280] on span "¿Problemas para conectar?" at bounding box center [400, 282] width 53 height 5
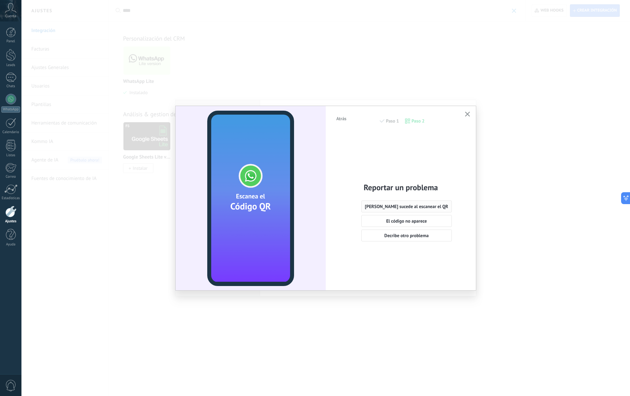
click at [415, 206] on span "[PERSON_NAME] sucede al escanear el QR" at bounding box center [406, 206] width 83 height 5
click at [409, 238] on span "Si, el código aún no escanea" at bounding box center [400, 237] width 55 height 5
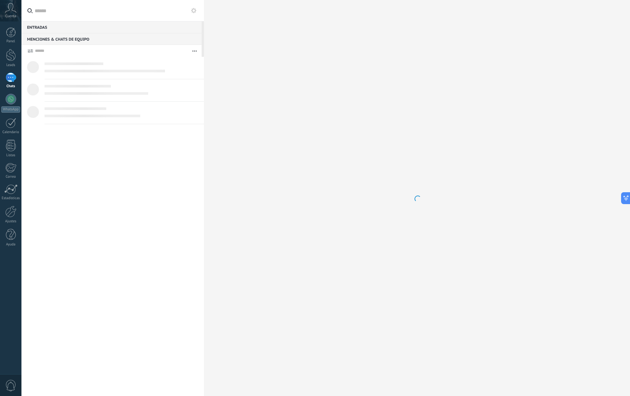
scroll to position [6, 0]
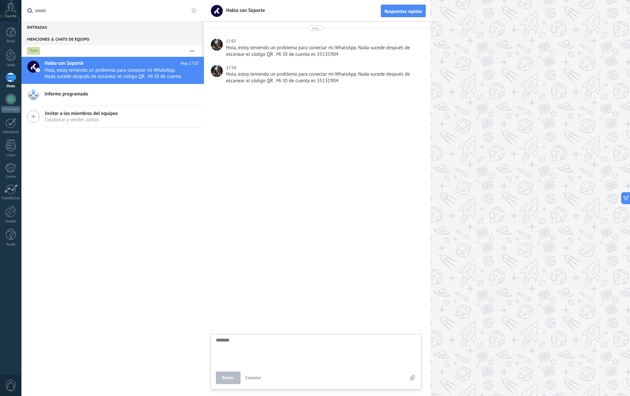
click at [316, 63] on div "[DATE] 17:07 Hola, estoy teniendo un problema para conectar mi WhatsApp. Nada s…" at bounding box center [317, 55] width 226 height 69
click at [338, 49] on div "Hola, estoy teniendo un problema para conectar mi WhatsApp. Nada sucede después…" at bounding box center [323, 51] width 194 height 13
click at [329, 85] on div "Hola, estoy teniendo un problema para conectar mi WhatsApp. Nada sucede después…" at bounding box center [323, 80] width 194 height 19
click at [321, 47] on div "Hola, estoy teniendo un problema para conectar mi WhatsApp. Nada sucede después…" at bounding box center [323, 51] width 194 height 13
click at [322, 86] on div "Hola, estoy teniendo un problema para conectar mi WhatsApp. Nada sucede después…" at bounding box center [323, 80] width 194 height 19
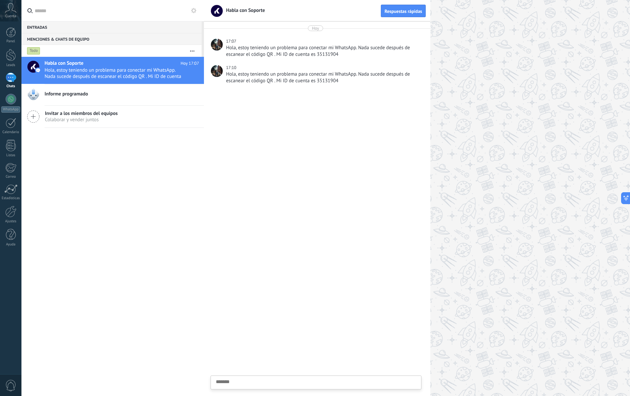
click at [218, 47] on div at bounding box center [217, 45] width 12 height 12
drag, startPoint x: 238, startPoint y: 55, endPoint x: 321, endPoint y: 59, distance: 83.2
click at [321, 59] on div "[DATE] 17:07 Hola, estoy teniendo un problema para conectar mi WhatsApp. Nada s…" at bounding box center [317, 55] width 226 height 69
drag, startPoint x: 272, startPoint y: 86, endPoint x: 340, endPoint y: 83, distance: 68.7
click at [338, 83] on div "Hola, estoy teniendo un problema para conectar mi WhatsApp. Nada sucede después…" at bounding box center [323, 77] width 194 height 13
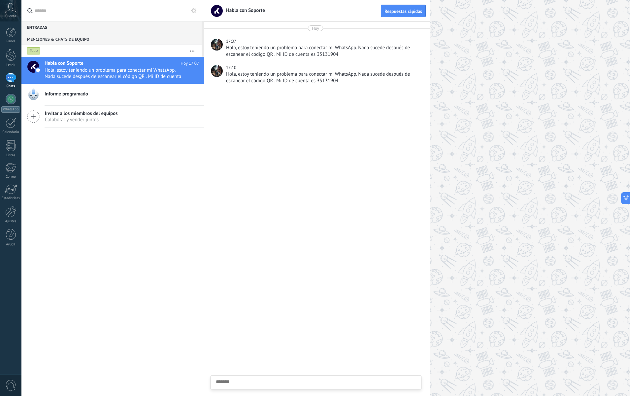
drag, startPoint x: 357, startPoint y: 92, endPoint x: 364, endPoint y: 94, distance: 6.7
click at [357, 92] on div at bounding box center [317, 242] width 226 height 305
click at [235, 384] on textarea at bounding box center [316, 392] width 200 height 27
type textarea "*"
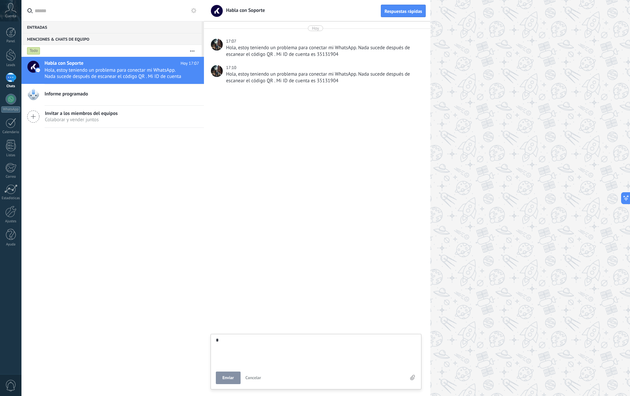
type textarea "**"
type textarea "***"
type textarea "****"
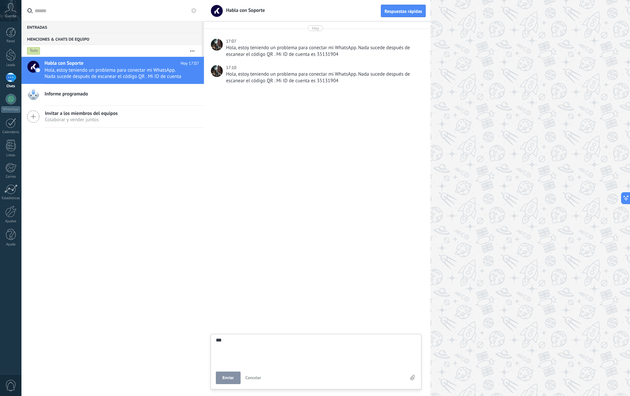
type textarea "****"
click at [230, 379] on span "Enviar" at bounding box center [228, 377] width 12 height 5
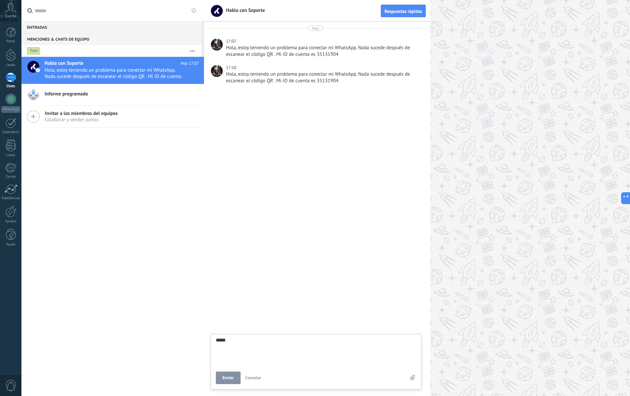
type textarea "*******"
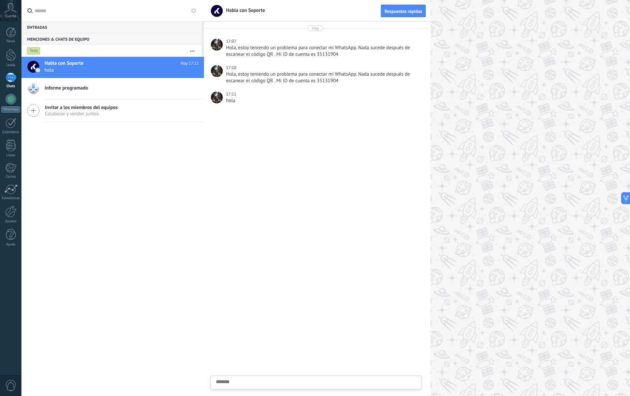
click at [217, 50] on div at bounding box center [217, 45] width 12 height 12
drag, startPoint x: 282, startPoint y: 149, endPoint x: 271, endPoint y: 149, distance: 10.9
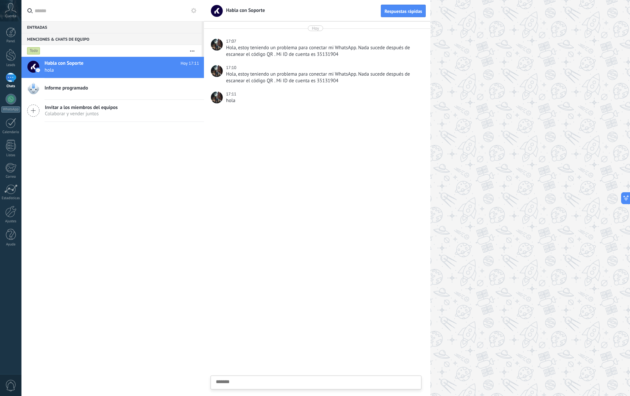
click at [282, 149] on div at bounding box center [317, 252] width 226 height 285
click at [5, 51] on link "Leads" at bounding box center [10, 58] width 21 height 18
